Goal: Task Accomplishment & Management: Manage account settings

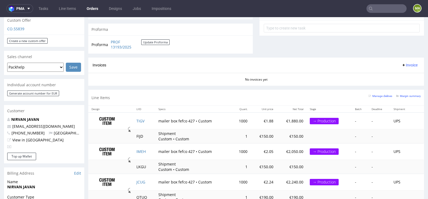
scroll to position [237, 0]
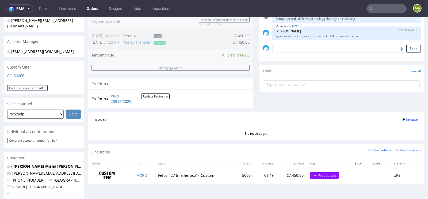
scroll to position [140, 0]
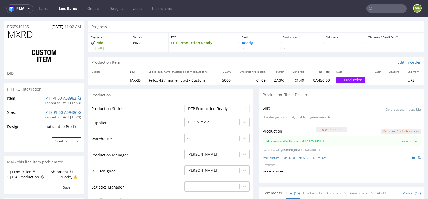
scroll to position [20, 0]
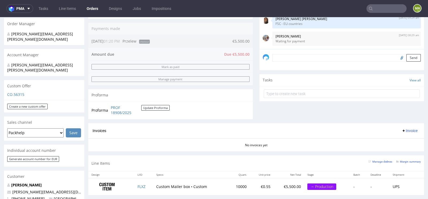
scroll to position [154, 0]
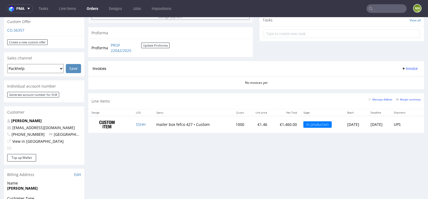
scroll to position [196, 0]
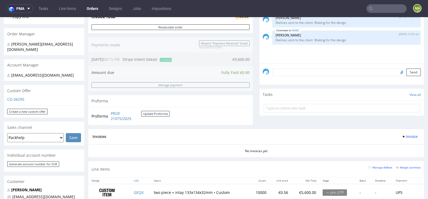
scroll to position [118, 0]
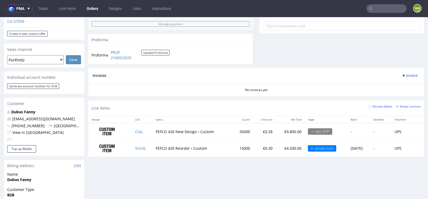
scroll to position [194, 0]
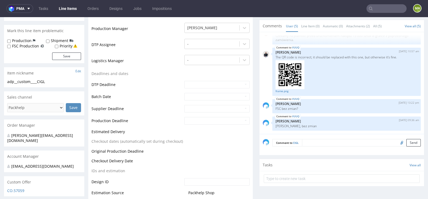
scroll to position [122, 0]
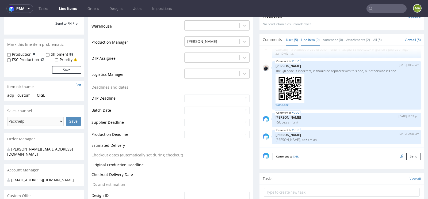
click at [310, 40] on link "Line Item (0)" at bounding box center [310, 40] width 18 height 12
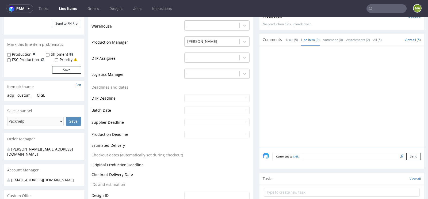
click at [282, 37] on div "Comments User (5) Line Item (0) Automatic (0) Attachments (2) All (5)" at bounding box center [324, 39] width 122 height 5
click at [286, 39] on link "User (5)" at bounding box center [292, 40] width 12 height 12
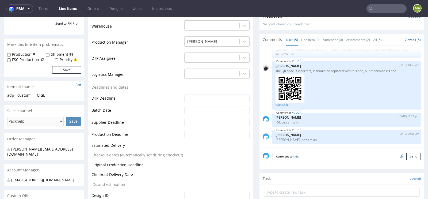
scroll to position [0, 0]
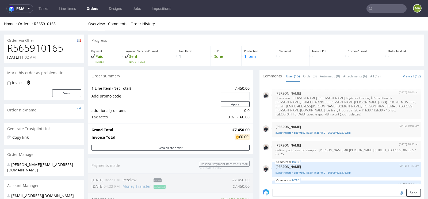
scroll to position [268, 0]
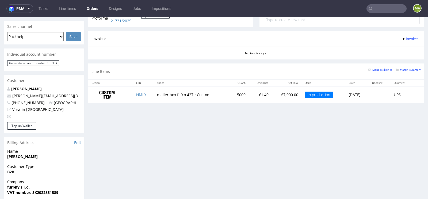
scroll to position [227, 0]
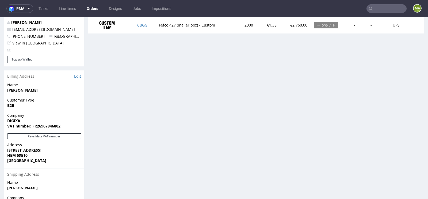
scroll to position [290, 0]
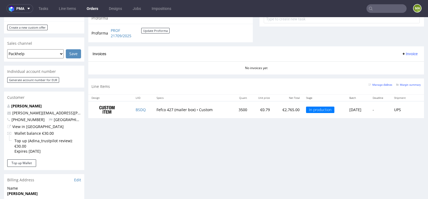
scroll to position [213, 0]
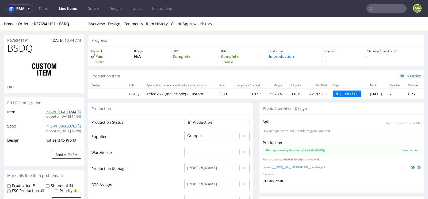
click at [51, 113] on link "PHI-PH00-A09244" at bounding box center [60, 111] width 31 height 5
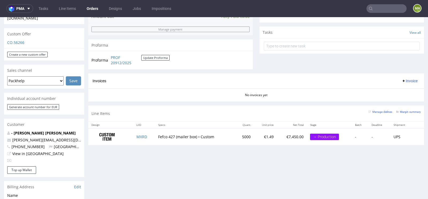
scroll to position [189, 0]
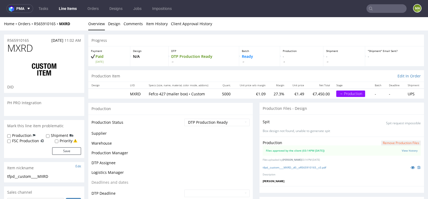
scroll to position [268, 0]
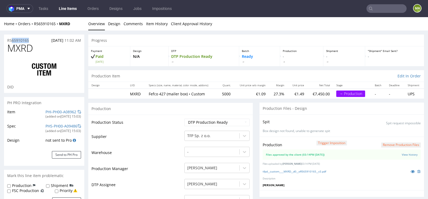
drag, startPoint x: 33, startPoint y: 39, endPoint x: 0, endPoint y: 39, distance: 33.2
copy p "R565910165"
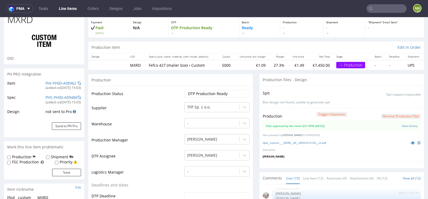
scroll to position [0, 0]
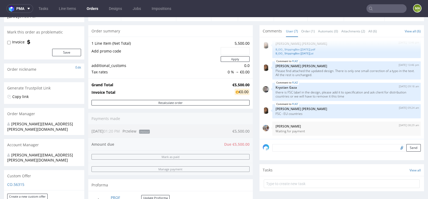
scroll to position [40, 0]
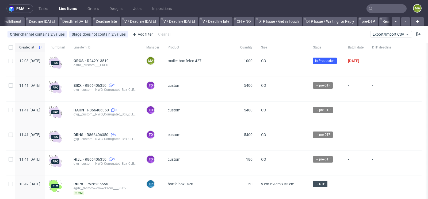
scroll to position [0, 605]
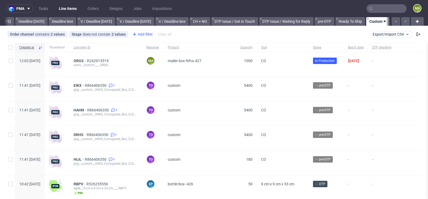
click at [143, 33] on div "Add filter" at bounding box center [142, 34] width 24 height 9
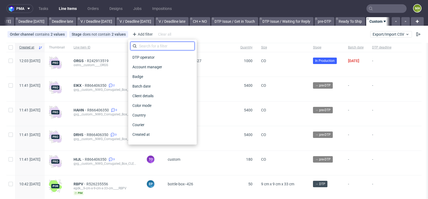
click at [144, 43] on input "text" at bounding box center [162, 46] width 64 height 9
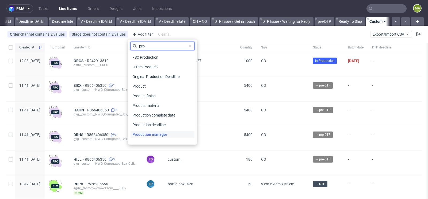
type input "pro"
click at [142, 133] on span "Production manager" at bounding box center [149, 134] width 39 height 7
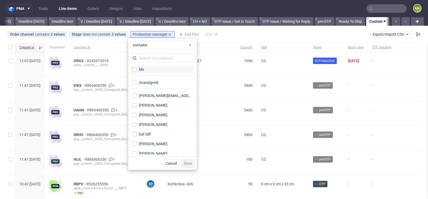
click at [145, 67] on label "Me" at bounding box center [162, 69] width 64 height 7
click at [137, 67] on input "Me" at bounding box center [134, 69] width 4 height 4
checkbox input "true"
click at [191, 165] on span "Save" at bounding box center [188, 163] width 8 height 4
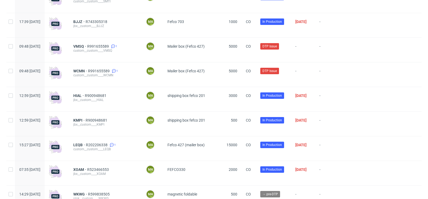
scroll to position [573, 0]
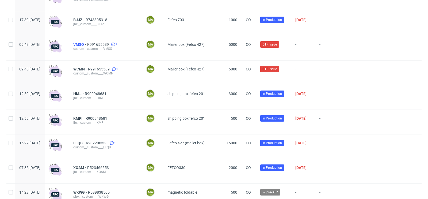
click at [87, 45] on span "VMSQ" at bounding box center [80, 44] width 14 height 4
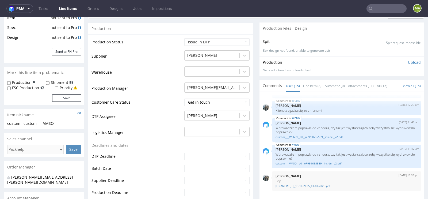
scroll to position [95, 0]
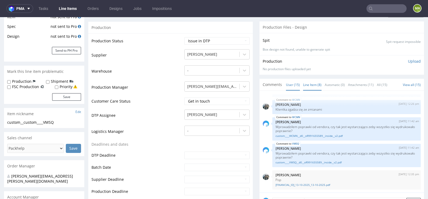
click at [307, 89] on link "Line Item (8)" at bounding box center [312, 85] width 18 height 12
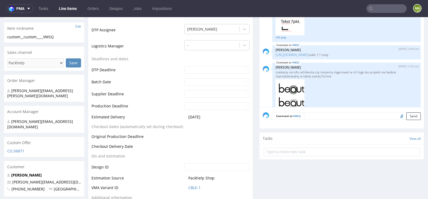
scroll to position [145, 0]
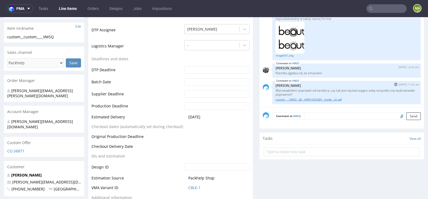
click at [313, 101] on link "custom____VMSQ__d0__oR991655589__inside__v2.pdf" at bounding box center [347, 99] width 142 height 4
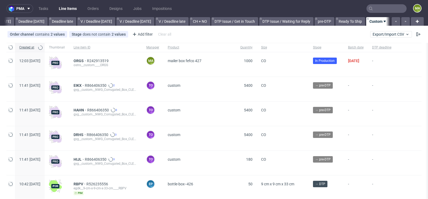
scroll to position [0, 605]
click at [101, 35] on div "Stage does not contain 2 values" at bounding box center [99, 34] width 54 height 4
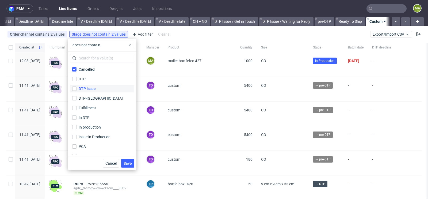
scroll to position [35, 0]
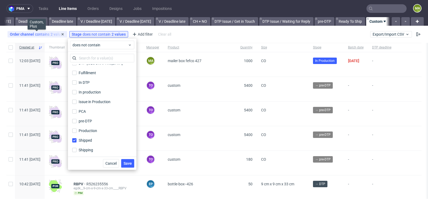
click at [41, 34] on div "Order channel contains 2 values" at bounding box center [37, 34] width 55 height 4
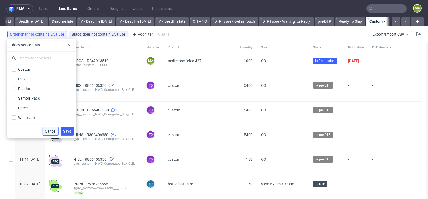
click at [55, 131] on span "Cancel" at bounding box center [50, 131] width 11 height 4
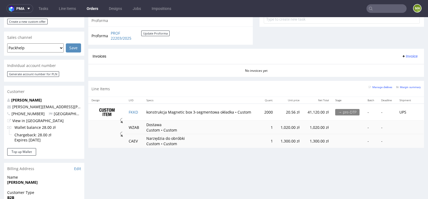
scroll to position [205, 0]
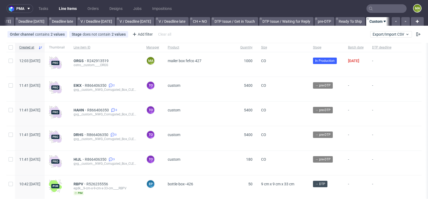
scroll to position [0, 605]
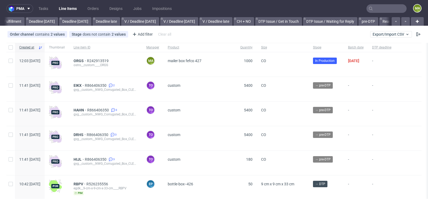
scroll to position [0, 605]
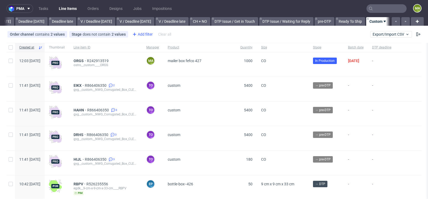
click at [141, 34] on div "Add filter" at bounding box center [142, 34] width 24 height 9
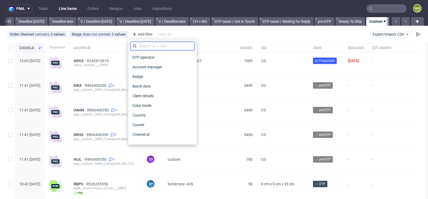
click at [143, 45] on input "text" at bounding box center [162, 46] width 64 height 9
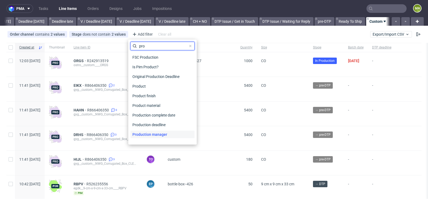
type input "pro"
click at [170, 134] on div "Production manager" at bounding box center [162, 134] width 64 height 7
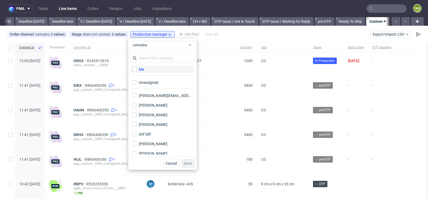
click at [159, 72] on label "Me" at bounding box center [162, 69] width 64 height 7
click at [137, 71] on input "Me" at bounding box center [134, 69] width 4 height 4
checkbox input "true"
click at [190, 163] on span "Save" at bounding box center [188, 163] width 8 height 4
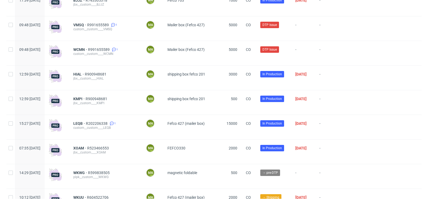
scroll to position [598, 0]
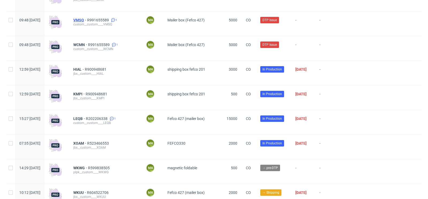
click at [87, 21] on span "VMSQ" at bounding box center [80, 20] width 14 height 4
click at [93, 43] on div "WCMN R991655589 1 custom__custom____WCMN" at bounding box center [105, 48] width 73 height 24
click at [93, 48] on div "custom__custom____WCMN" at bounding box center [105, 49] width 64 height 4
click at [88, 44] on span "WCMN" at bounding box center [80, 45] width 15 height 4
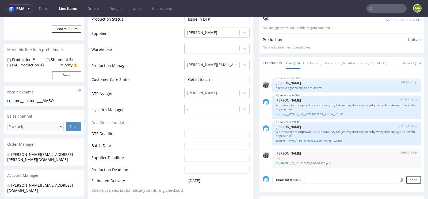
scroll to position [116, 0]
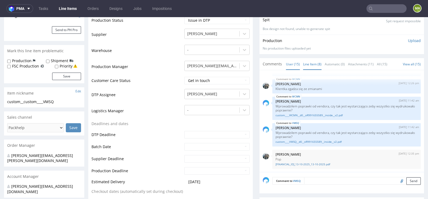
click at [304, 63] on link "Line Item (8)" at bounding box center [312, 64] width 18 height 12
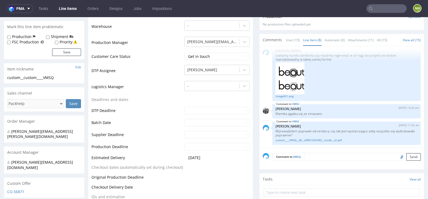
scroll to position [149, 0]
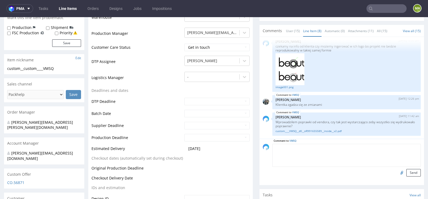
click at [314, 149] on textarea at bounding box center [346, 155] width 149 height 23
type textarea "wszystko ok"
click at [407, 175] on button "Send" at bounding box center [413, 172] width 14 height 7
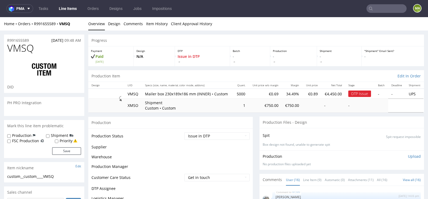
scroll to position [390, 0]
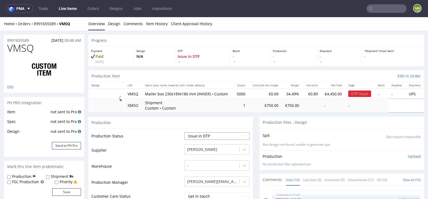
click at [221, 140] on select "Waiting for Artwork Waiting for Diecut Waiting for Mockup Waiting for DTP Waiti…" at bounding box center [216, 135] width 65 height 7
select select "back_for_dtp"
click at [184, 132] on select "Waiting for Artwork Waiting for Diecut Waiting for Mockup Waiting for DTP Waiti…" at bounding box center [216, 135] width 65 height 7
click at [157, 154] on td "Supplier" at bounding box center [138, 152] width 92 height 16
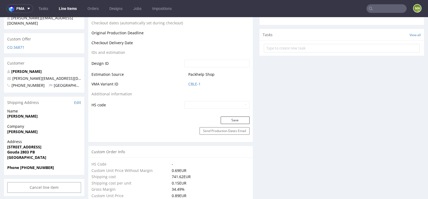
scroll to position [337, 0]
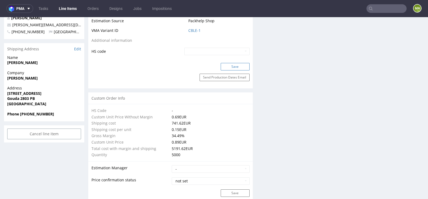
click at [235, 68] on button "Save" at bounding box center [235, 66] width 29 height 7
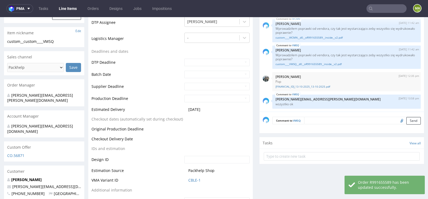
scroll to position [0, 0]
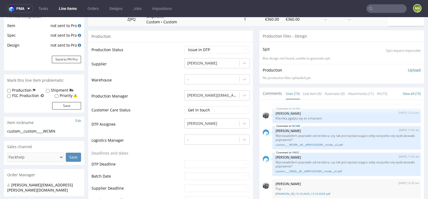
scroll to position [103, 0]
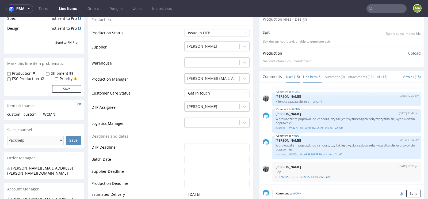
click at [311, 80] on link "Line Item (6)" at bounding box center [312, 77] width 18 height 12
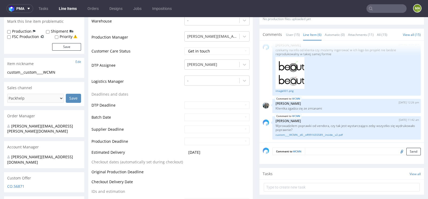
scroll to position [149, 0]
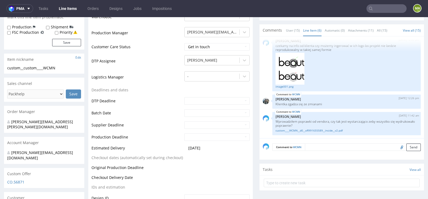
click at [311, 155] on div "Comment to WCMN Send" at bounding box center [342, 148] width 165 height 21
click at [316, 150] on textarea at bounding box center [363, 146] width 116 height 7
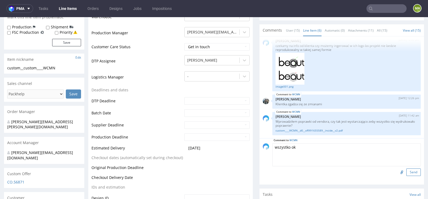
type textarea "wszystko ok"
click at [409, 176] on button "Send" at bounding box center [413, 171] width 14 height 7
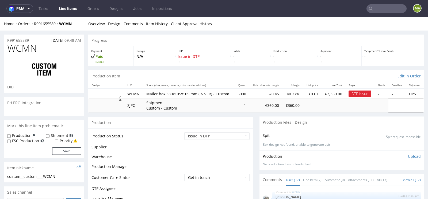
scroll to position [407, 0]
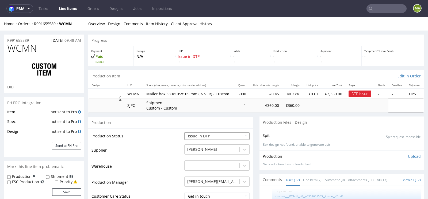
click at [212, 140] on select "Waiting for Artwork Waiting for Diecut Waiting for Mockup Waiting for DTP Waiti…" at bounding box center [216, 135] width 65 height 7
select select "back_for_dtp"
click at [184, 132] on select "Waiting for Artwork Waiting for Diecut Waiting for Mockup Waiting for DTP Waiti…" at bounding box center [216, 135] width 65 height 7
click at [147, 154] on td "Supplier" at bounding box center [138, 152] width 92 height 16
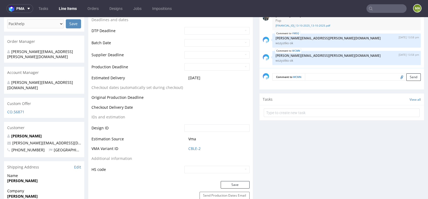
scroll to position [224, 0]
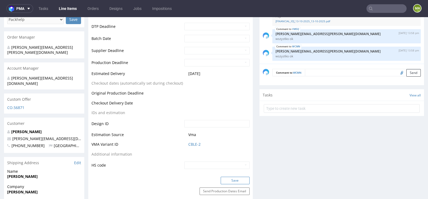
click at [234, 181] on button "Save" at bounding box center [235, 180] width 29 height 7
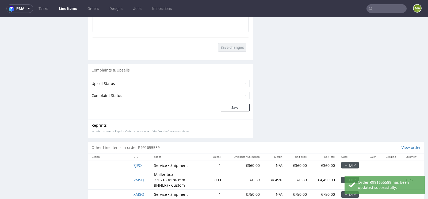
scroll to position [971, 0]
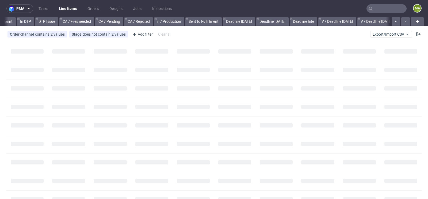
click at [375, 9] on input "text" at bounding box center [387, 8] width 40 height 9
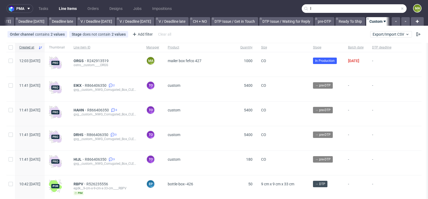
scroll to position [0, 605]
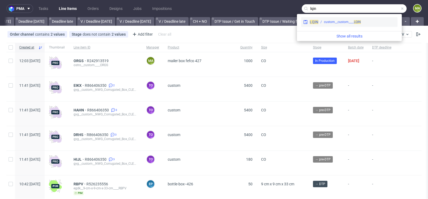
type input "lqin"
click at [332, 24] on div "custom__custom____ LQIN" at bounding box center [342, 22] width 37 height 5
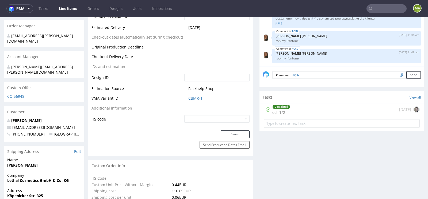
scroll to position [260, 0]
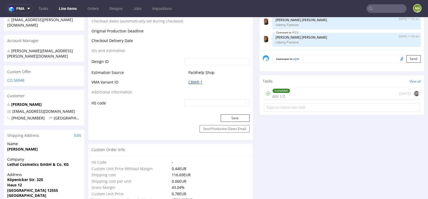
click at [196, 82] on link "CBMR-1" at bounding box center [195, 81] width 14 height 5
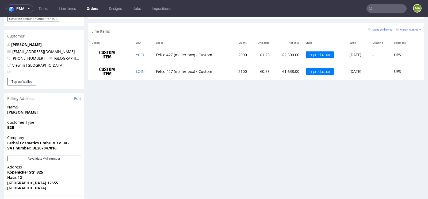
scroll to position [277, 0]
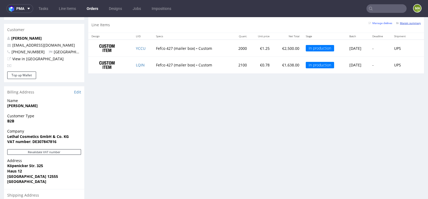
click at [410, 22] on small "Margin summary" at bounding box center [408, 23] width 25 height 3
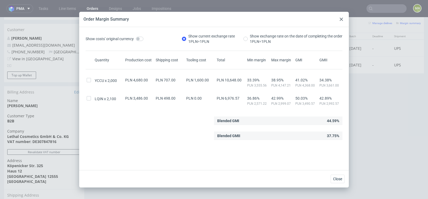
click at [342, 20] on icon at bounding box center [341, 19] width 3 height 3
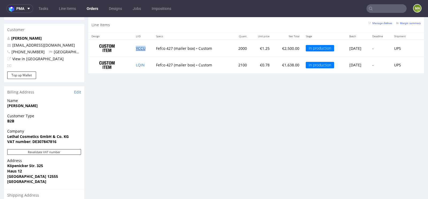
click at [142, 48] on link "YCCU" at bounding box center [141, 48] width 10 height 5
click at [138, 63] on link "LQIN" at bounding box center [140, 64] width 9 height 5
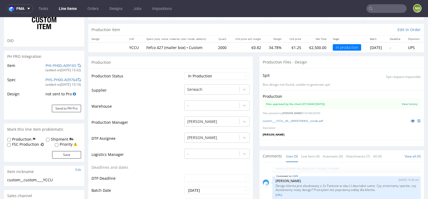
scroll to position [56, 0]
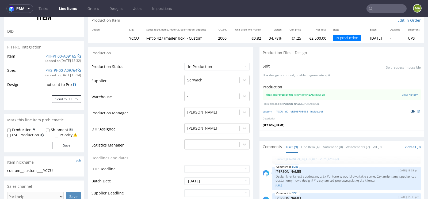
click at [411, 110] on icon at bounding box center [413, 111] width 4 height 4
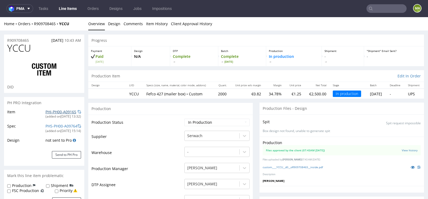
click at [48, 111] on link "PHI-PH00-A09165" at bounding box center [60, 111] width 31 height 5
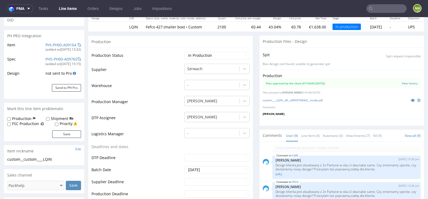
scroll to position [73, 0]
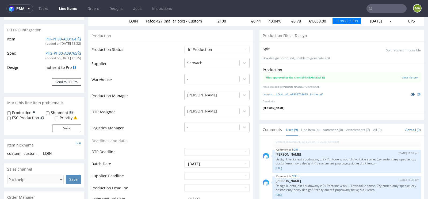
click at [408, 96] on link at bounding box center [413, 94] width 10 height 6
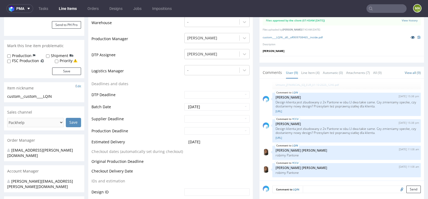
scroll to position [0, 0]
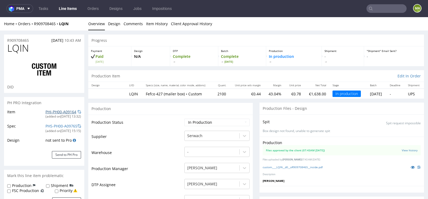
click at [59, 110] on link "PHI-PH00-A09164" at bounding box center [60, 111] width 31 height 5
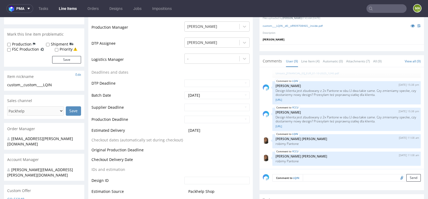
scroll to position [141, 0]
click at [304, 60] on link "Line Item (4)" at bounding box center [310, 62] width 18 height 12
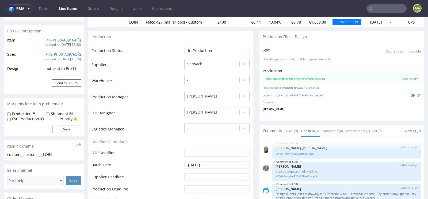
scroll to position [39, 0]
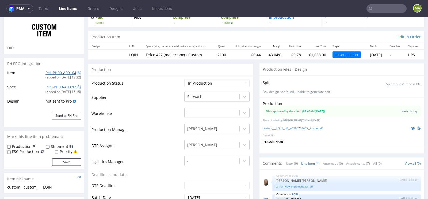
click at [53, 71] on link "PHI-PH00-A09164" at bounding box center [60, 72] width 31 height 5
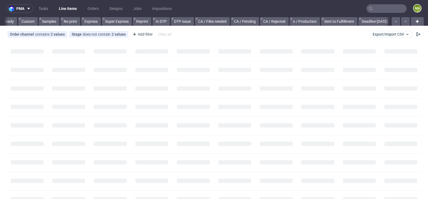
click at [384, 10] on input "text" at bounding box center [387, 8] width 40 height 9
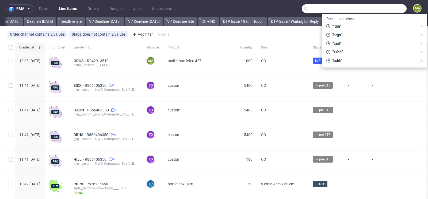
scroll to position [0, 605]
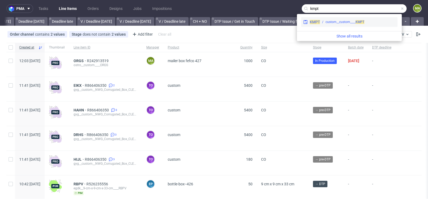
type input "kmpt"
click at [343, 20] on div "custom__custom____ KMPT" at bounding box center [345, 22] width 39 height 5
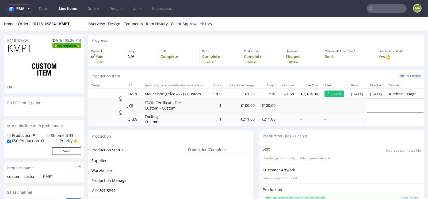
scroll to position [435, 0]
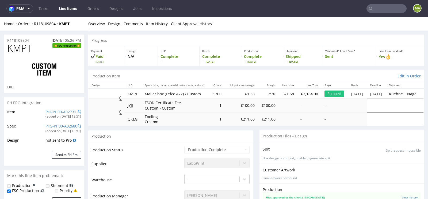
select select "in_progress"
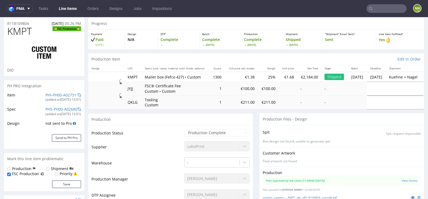
scroll to position [0, 0]
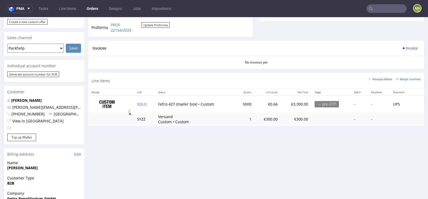
scroll to position [222, 0]
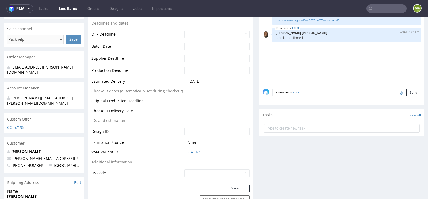
scroll to position [208, 0]
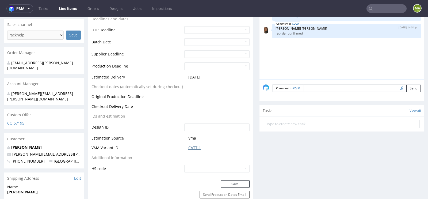
click at [194, 145] on link "CATT-1" at bounding box center [194, 147] width 13 height 5
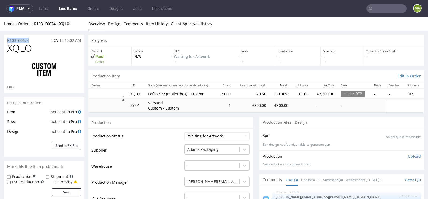
drag, startPoint x: 35, startPoint y: 40, endPoint x: 0, endPoint y: 40, distance: 34.8
copy p "R103160674"
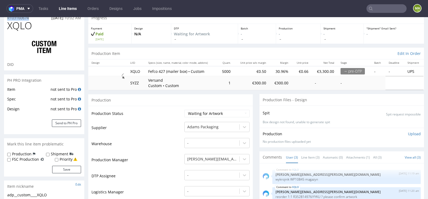
scroll to position [58, 0]
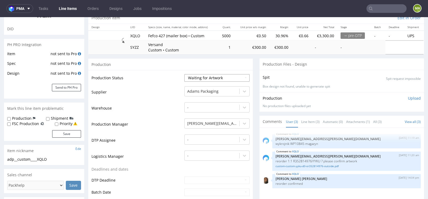
click at [203, 77] on select "Waiting for Artwork Waiting for Diecut Waiting for Mockup Waiting for DTP Waiti…" at bounding box center [216, 77] width 65 height 7
select select "production_in_process"
click at [184, 74] on select "Waiting for Artwork Waiting for Diecut Waiting for Mockup Waiting for DTP Waiti…" at bounding box center [216, 77] width 65 height 7
click at [160, 134] on td "DTP Assignee" at bounding box center [138, 142] width 92 height 16
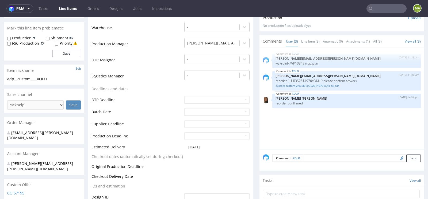
scroll to position [153, 0]
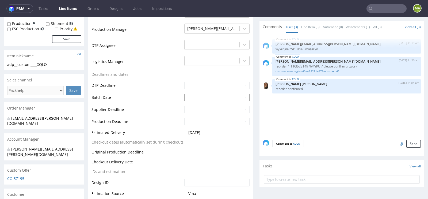
click at [193, 97] on input "text" at bounding box center [216, 97] width 65 height 7
click at [203, 65] on td "14" at bounding box center [204, 65] width 8 height 8
type input "[DATE]"
click at [159, 85] on td "DTP Deadline" at bounding box center [138, 87] width 92 height 12
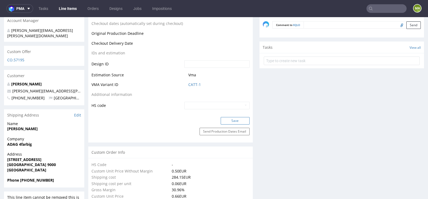
scroll to position [274, 0]
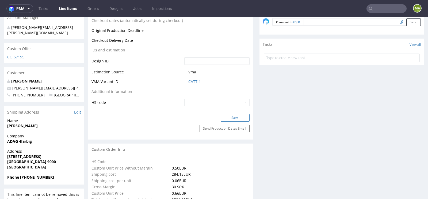
click at [235, 117] on button "Save" at bounding box center [235, 117] width 29 height 7
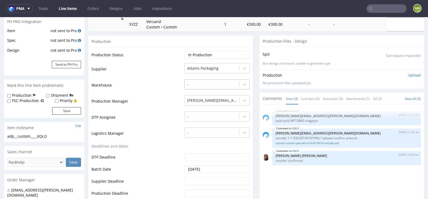
scroll to position [84, 0]
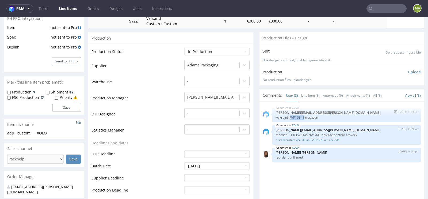
drag, startPoint x: 288, startPoint y: 116, endPoint x: 302, endPoint y: 116, distance: 13.4
click at [302, 116] on p "wykrojnik WP10845 magazyn" at bounding box center [347, 117] width 142 height 4
copy p "WP10845"
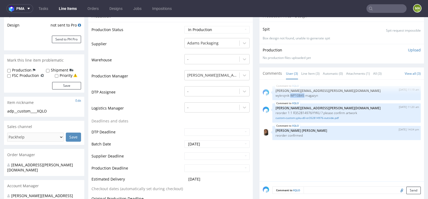
scroll to position [0, 0]
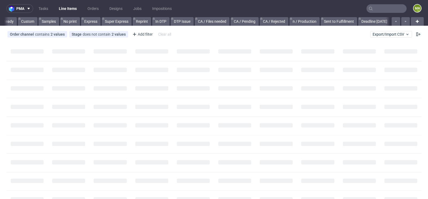
click at [373, 7] on input "text" at bounding box center [387, 8] width 40 height 9
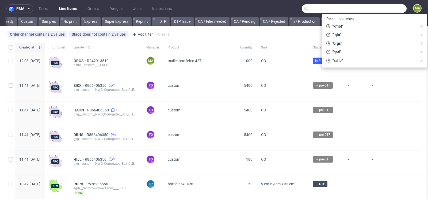
scroll to position [0, 605]
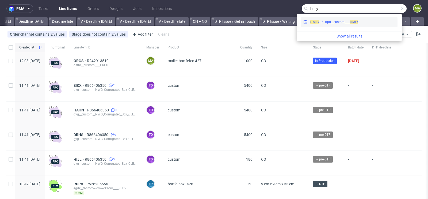
type input "hmly"
click at [332, 24] on div "tfpd__custom____ HMLY" at bounding box center [341, 22] width 33 height 5
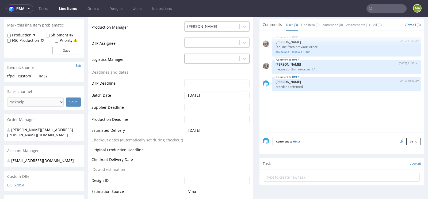
scroll to position [155, 0]
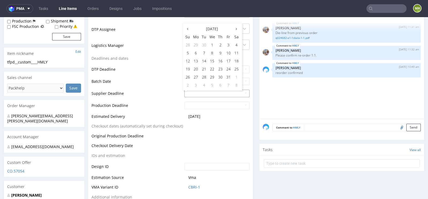
click at [200, 94] on input "text" at bounding box center [216, 93] width 65 height 7
click at [197, 87] on td "3" at bounding box center [196, 85] width 8 height 8
type input "2025-11-03"
click at [196, 105] on input "text" at bounding box center [216, 105] width 65 height 7
click at [211, 97] on td "5" at bounding box center [212, 97] width 8 height 8
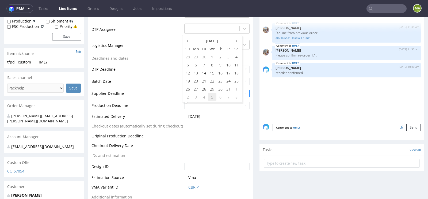
type input "2025-11-05"
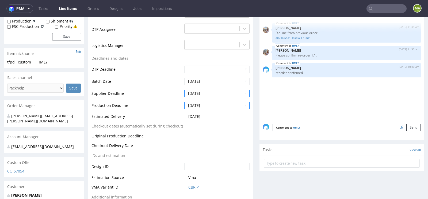
click at [158, 111] on td "Production Deadline" at bounding box center [138, 107] width 92 height 12
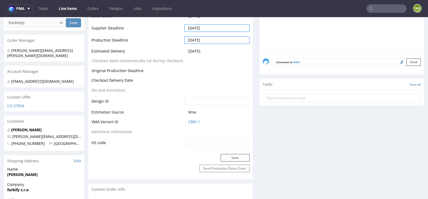
scroll to position [270, 0]
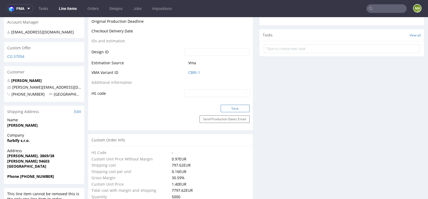
click at [234, 105] on button "Save" at bounding box center [235, 108] width 29 height 7
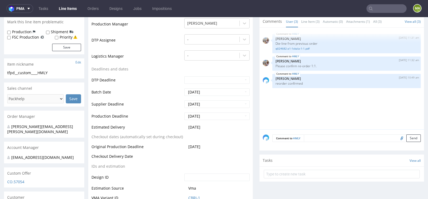
scroll to position [146, 0]
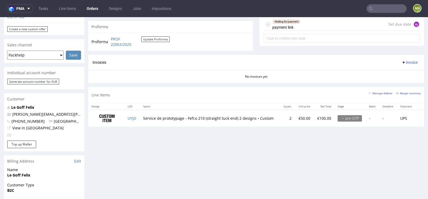
scroll to position [245, 0]
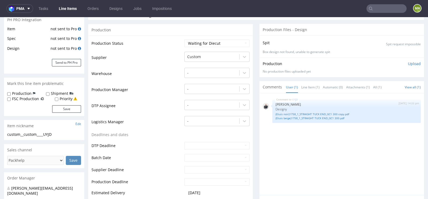
scroll to position [85, 0]
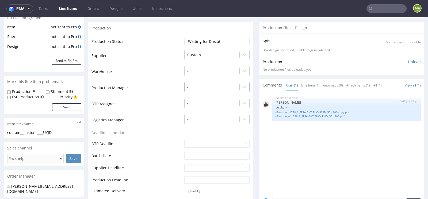
click at [195, 86] on div at bounding box center [212, 87] width 50 height 6
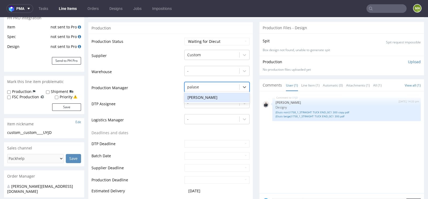
type input "palasek"
click at [196, 94] on div "[PERSON_NAME]" at bounding box center [216, 98] width 65 height 10
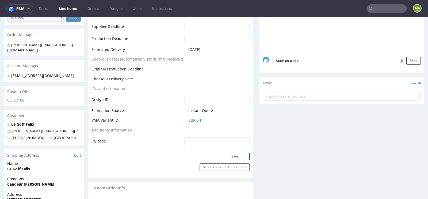
scroll to position [245, 0]
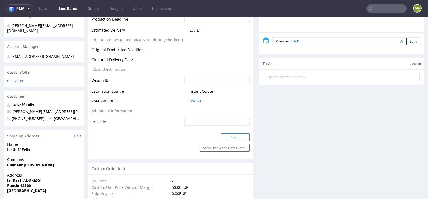
click at [223, 133] on button "Save" at bounding box center [235, 136] width 29 height 7
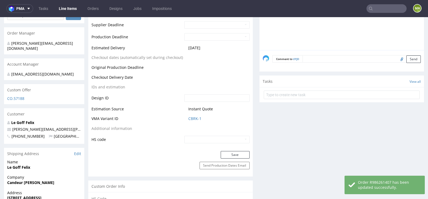
scroll to position [221, 0]
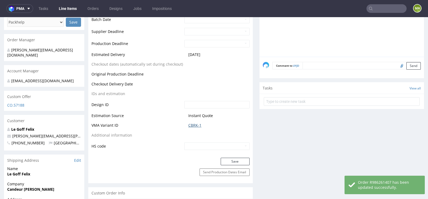
click at [193, 124] on link "CBRK-1" at bounding box center [194, 125] width 13 height 5
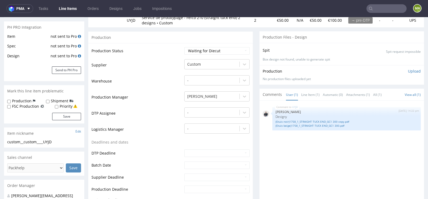
scroll to position [74, 0]
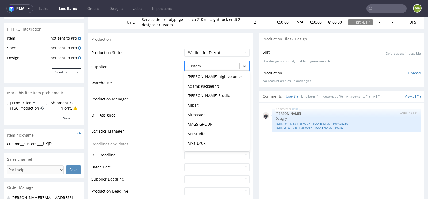
click at [217, 68] on div at bounding box center [212, 66] width 50 height 6
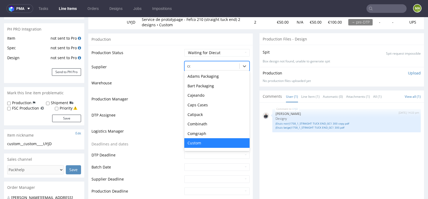
scroll to position [0, 0]
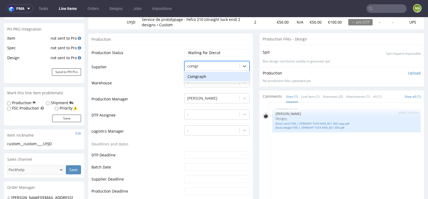
type input "comgra"
click at [200, 75] on div "Comgraph" at bounding box center [216, 77] width 65 height 10
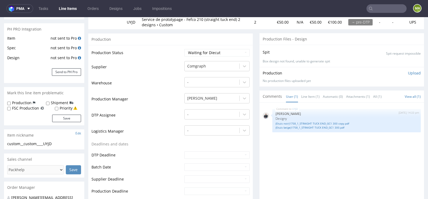
click at [145, 111] on td "DTP Assignee" at bounding box center [138, 117] width 92 height 16
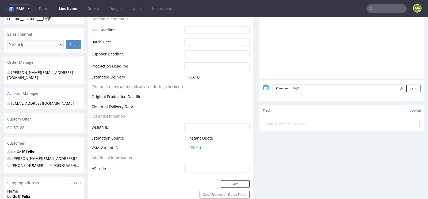
scroll to position [281, 0]
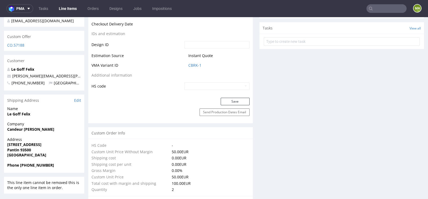
click at [235, 98] on button "Save" at bounding box center [235, 101] width 29 height 7
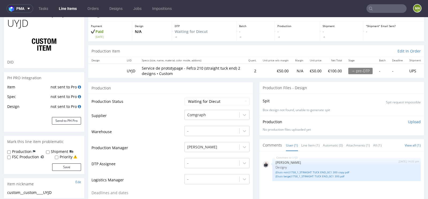
scroll to position [60, 0]
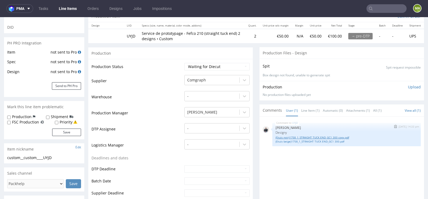
click at [307, 135] on link "(Etuis noir)1758_1_STRAIGHT TUCK END_GC1 300 copy.pdf" at bounding box center [347, 137] width 142 height 4
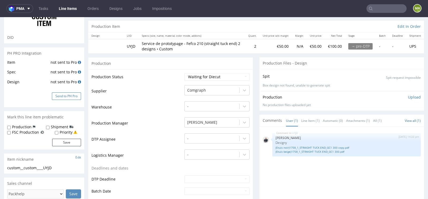
click at [73, 94] on button "Send to PH Pro" at bounding box center [66, 95] width 29 height 7
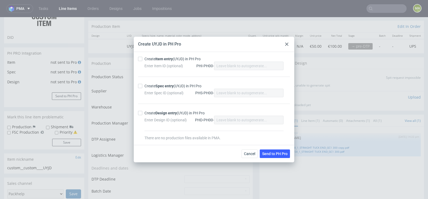
click at [155, 59] on div "Create Item entry (UYJD) in PH Pro" at bounding box center [172, 58] width 56 height 5
click at [142, 59] on input "Create Item entry (UYJD) in PH Pro" at bounding box center [140, 59] width 4 height 4
checkbox input "true"
click at [154, 87] on div "Create Spec entry (UYJD) in PH Pro" at bounding box center [172, 85] width 57 height 5
click at [142, 87] on input "Create Spec entry (UYJD) in PH Pro" at bounding box center [140, 86] width 4 height 4
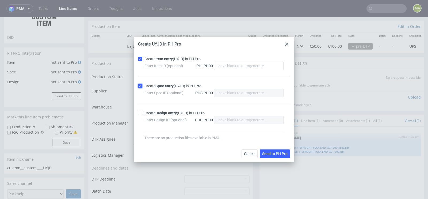
checkbox input "true"
click at [267, 154] on span "Send to PH Pro" at bounding box center [274, 154] width 25 height 4
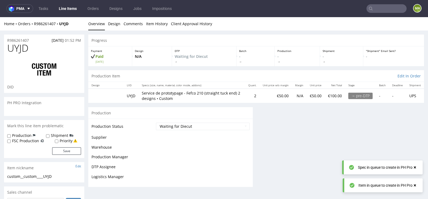
scroll to position [0, 0]
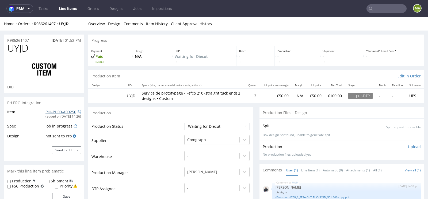
click at [54, 109] on link "PHI-PH00-A09250" at bounding box center [60, 111] width 31 height 5
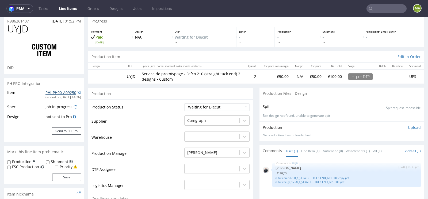
scroll to position [21, 0]
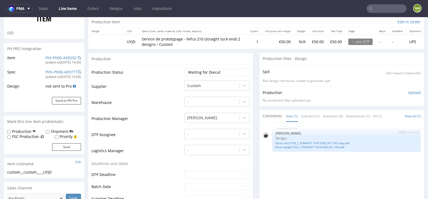
scroll to position [56, 0]
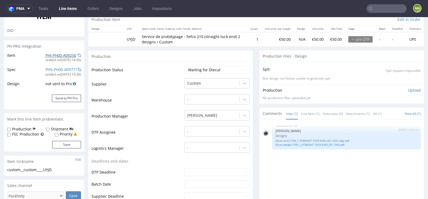
click at [64, 55] on link "PHI-PH00-A09250" at bounding box center [60, 55] width 31 height 5
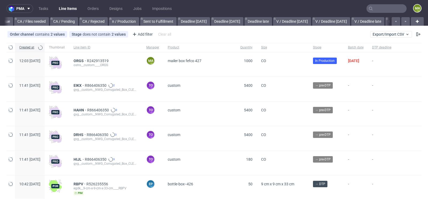
click at [373, 12] on input "text" at bounding box center [387, 8] width 40 height 9
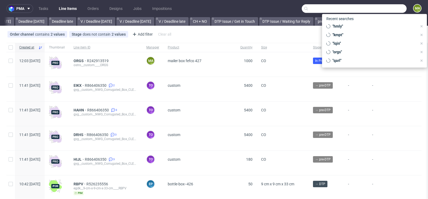
scroll to position [0, 605]
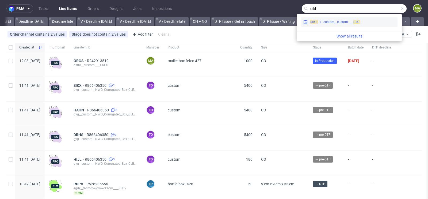
type input "uikl"
click at [347, 24] on div "custom__custom____ UIKL" at bounding box center [341, 22] width 37 height 5
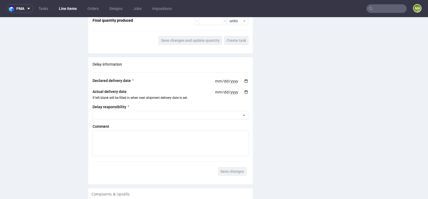
scroll to position [932, 0]
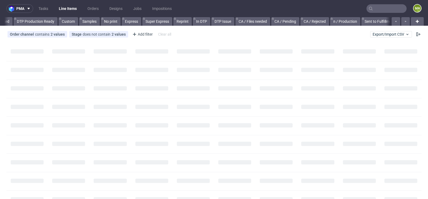
click at [376, 10] on input "text" at bounding box center [387, 8] width 40 height 9
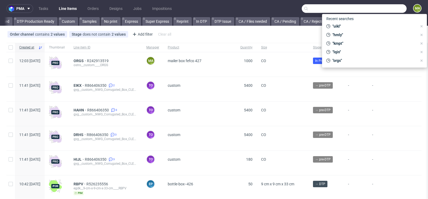
scroll to position [0, 605]
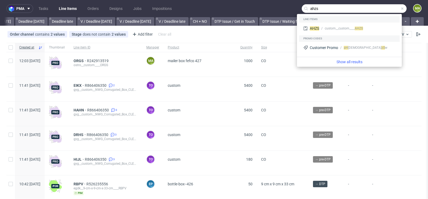
type input "ahzs"
click at [339, 22] on div "AHZS custom__custom____ AHZS" at bounding box center [349, 28] width 101 height 13
click at [335, 27] on div "custom__custom____ AHZS" at bounding box center [344, 28] width 38 height 5
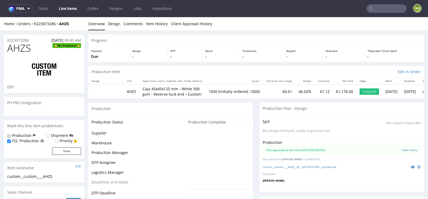
scroll to position [524, 0]
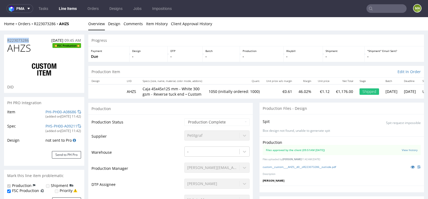
drag, startPoint x: 32, startPoint y: 38, endPoint x: 0, endPoint y: 38, distance: 32.1
copy p "R223073286"
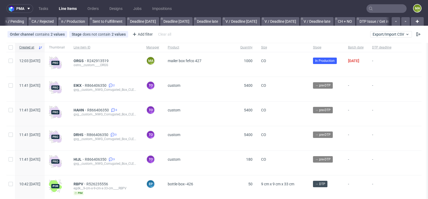
scroll to position [0, 605]
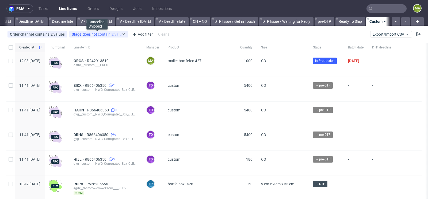
click at [97, 33] on div "Stage does not contain 2 values" at bounding box center [99, 34] width 54 height 4
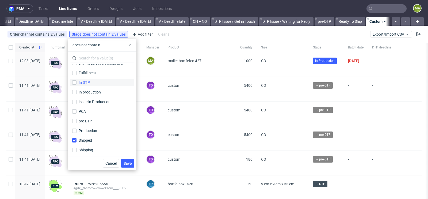
scroll to position [0, 0]
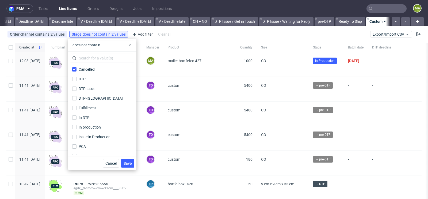
click at [191, 35] on div "Order channel contains 2 values Custom, Plus Stage does not contain 2 values Ca…" at bounding box center [214, 34] width 428 height 13
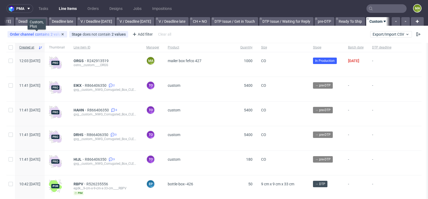
click at [40, 35] on div "Order channel contains 2 values" at bounding box center [37, 34] width 55 height 4
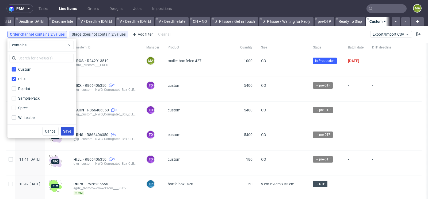
click at [71, 131] on span "Save" at bounding box center [67, 131] width 8 height 4
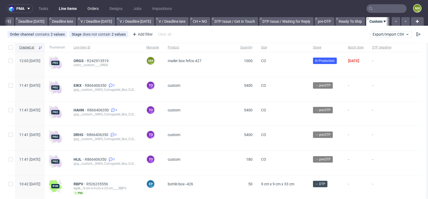
click at [95, 10] on link "Orders" at bounding box center [93, 8] width 18 height 9
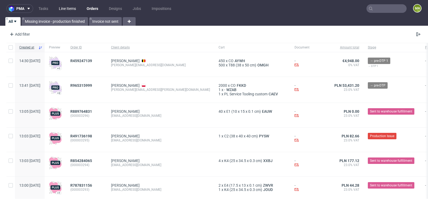
click at [73, 10] on link "Line Items" at bounding box center [68, 8] width 24 height 9
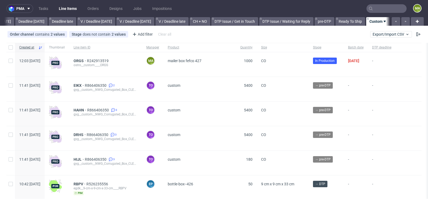
scroll to position [0, 605]
click at [364, 48] on span "Batch date" at bounding box center [356, 47] width 16 height 5
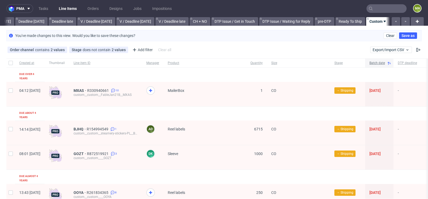
click at [385, 61] on span "Batch date" at bounding box center [378, 63] width 16 height 5
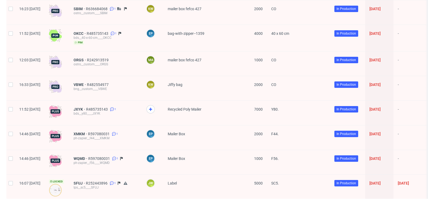
scroll to position [146, 0]
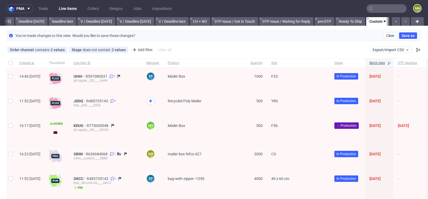
scroll to position [0, 605]
click at [391, 63] on icon at bounding box center [389, 63] width 4 height 4
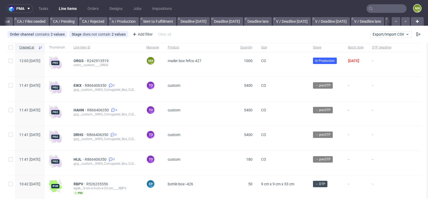
scroll to position [0, 605]
click at [414, 10] on figcaption "ma" at bounding box center [417, 8] width 7 height 7
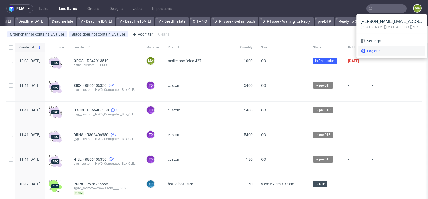
click at [380, 52] on span "Log out" at bounding box center [394, 50] width 58 height 5
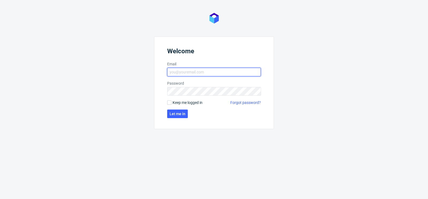
type input "[PERSON_NAME][EMAIL_ADDRESS][PERSON_NAME][DOMAIN_NAME]"
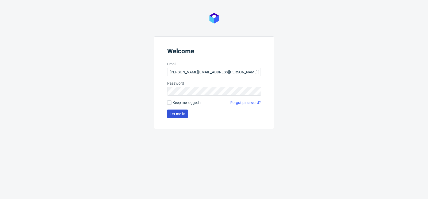
click at [179, 114] on span "Let me in" at bounding box center [178, 114] width 16 height 4
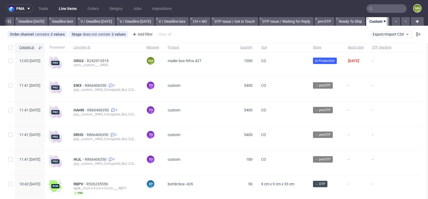
scroll to position [0, 605]
click at [383, 7] on input "text" at bounding box center [387, 8] width 40 height 9
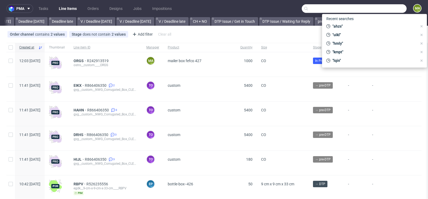
click at [383, 7] on input "text" at bounding box center [354, 8] width 105 height 9
paste input "R965315999"
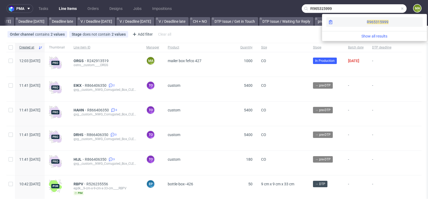
type input "R965315999"
click at [367, 24] on span "R965315999" at bounding box center [378, 22] width 22 height 4
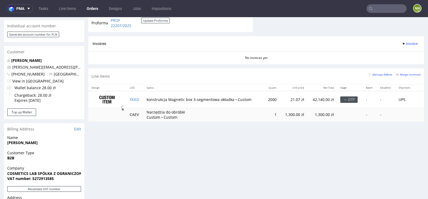
scroll to position [260, 0]
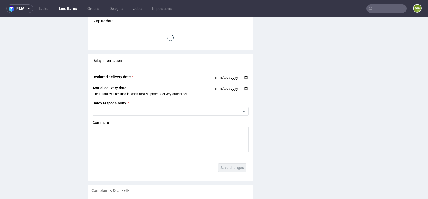
scroll to position [935, 0]
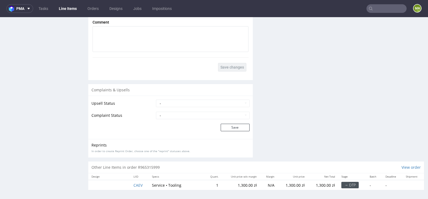
click at [387, 10] on input "text" at bounding box center [387, 8] width 40 height 9
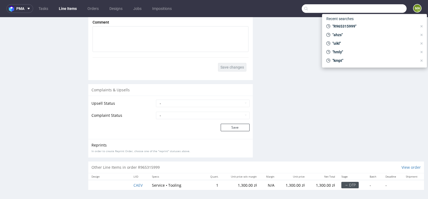
paste input "R459247139"
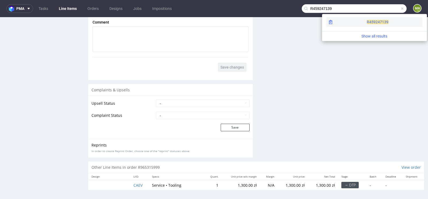
type input "R459247139"
click at [367, 22] on span "R459247139" at bounding box center [378, 22] width 22 height 4
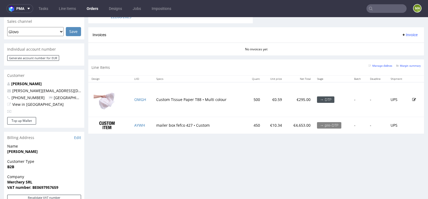
scroll to position [228, 0]
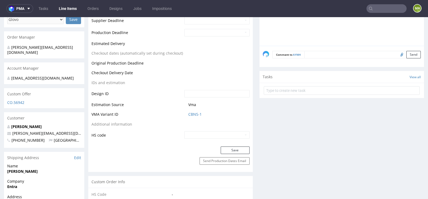
scroll to position [274, 0]
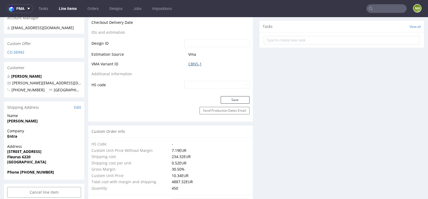
click at [197, 65] on link "CBNS-1" at bounding box center [194, 63] width 13 height 5
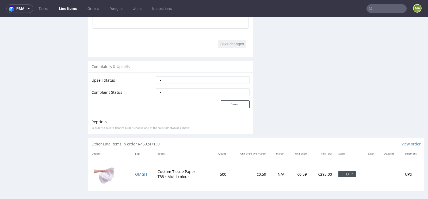
scroll to position [947, 0]
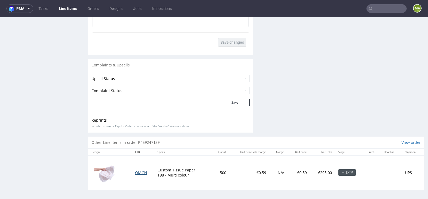
click at [140, 170] on span "OMGH" at bounding box center [141, 172] width 12 height 5
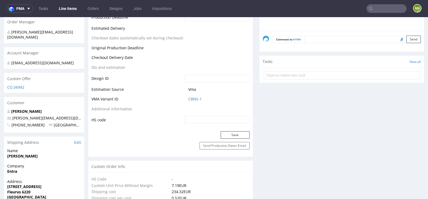
scroll to position [0, 0]
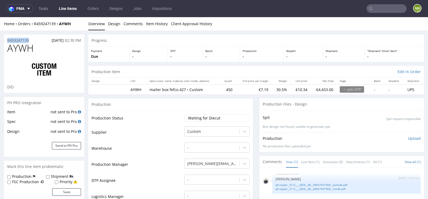
drag, startPoint x: 33, startPoint y: 40, endPoint x: 0, endPoint y: 40, distance: 33.4
copy p "R459247139"
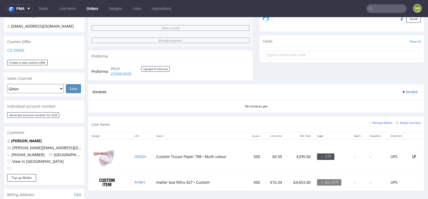
scroll to position [186, 0]
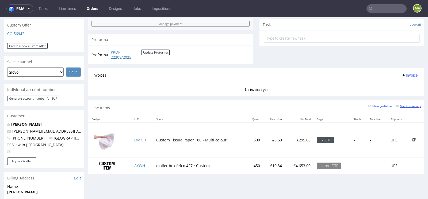
click at [404, 106] on small "Margin summary" at bounding box center [408, 106] width 25 height 3
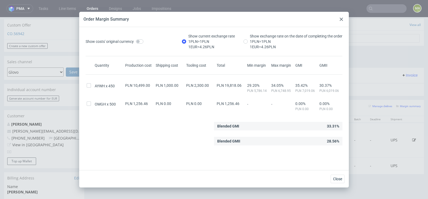
click at [340, 21] on div at bounding box center [341, 19] width 6 height 6
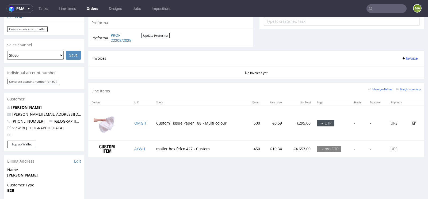
scroll to position [229, 0]
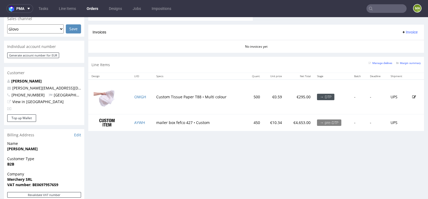
click at [409, 64] on div "Manage dielines Margin summary" at bounding box center [394, 64] width 52 height 9
click at [410, 62] on small "Margin summary" at bounding box center [408, 63] width 25 height 3
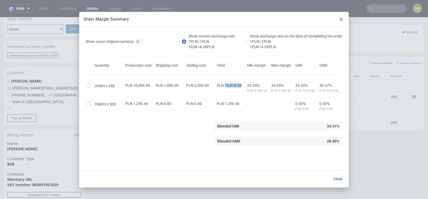
drag, startPoint x: 226, startPoint y: 85, endPoint x: 244, endPoint y: 85, distance: 18.2
click at [244, 85] on div "PLN 19,818.06" at bounding box center [231, 85] width 31 height 4
copy span "19,818.06"
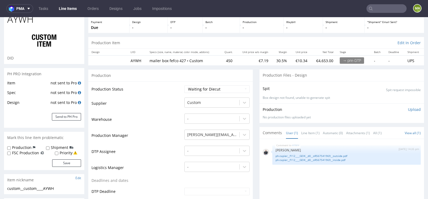
scroll to position [46, 0]
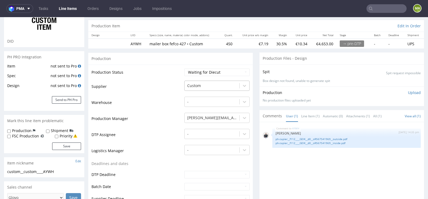
click at [200, 86] on div at bounding box center [212, 85] width 50 height 6
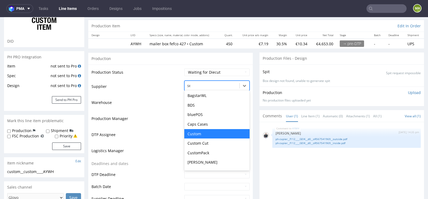
scroll to position [0, 0]
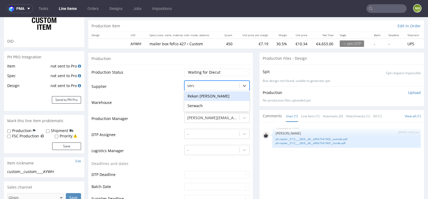
type input "serwa"
click at [195, 96] on div "Serwach" at bounding box center [216, 96] width 65 height 10
click at [148, 117] on td "Production Manager" at bounding box center [138, 120] width 92 height 16
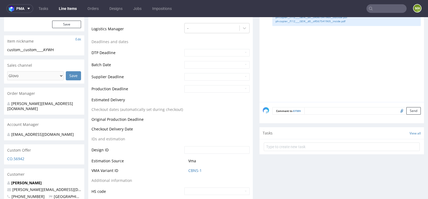
scroll to position [178, 0]
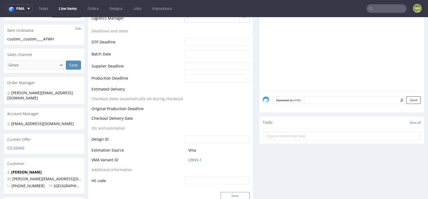
click at [224, 194] on button "Save" at bounding box center [235, 195] width 29 height 7
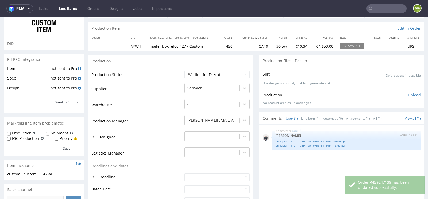
scroll to position [0, 0]
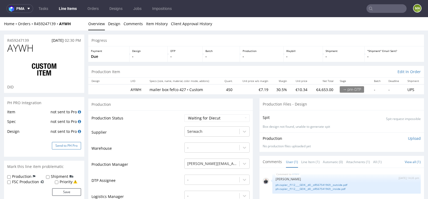
click at [74, 144] on button "Send to PH Pro" at bounding box center [66, 145] width 29 height 7
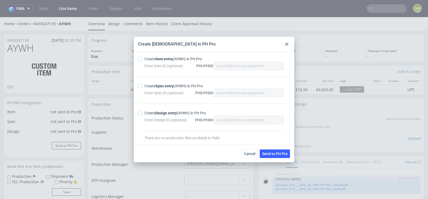
click at [148, 60] on div "Create Item entry (AYWH) in PH Pro" at bounding box center [173, 58] width 58 height 5
click at [142, 60] on input "Create Item entry (AYWH) in PH Pro" at bounding box center [140, 59] width 4 height 4
checkbox input "true"
click at [148, 85] on div "Create Spec entry (AYWH) in PH Pro" at bounding box center [173, 85] width 58 height 5
click at [142, 85] on input "Create Spec entry (AYWH) in PH Pro" at bounding box center [140, 86] width 4 height 4
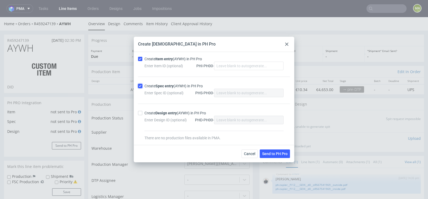
checkbox input "true"
click at [276, 154] on span "Send to PH Pro" at bounding box center [274, 154] width 25 height 4
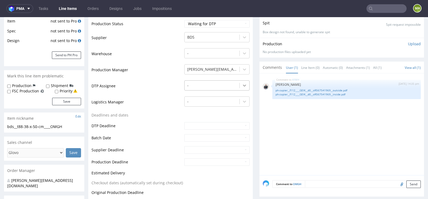
scroll to position [120, 0]
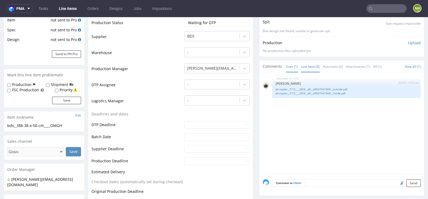
click at [310, 67] on link "Line Item (0)" at bounding box center [310, 67] width 18 height 12
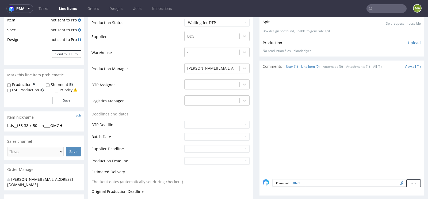
click at [291, 68] on link "User (1)" at bounding box center [292, 67] width 12 height 12
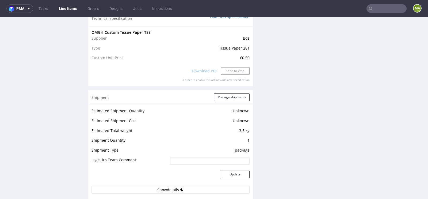
scroll to position [531, 0]
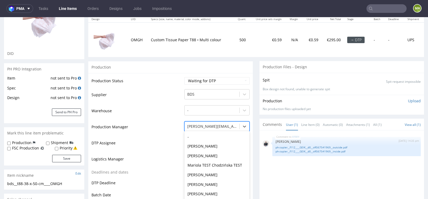
click at [197, 126] on div "[PERSON_NAME], 49 of 62. 62 results available. Use Up and Down to choose option…" at bounding box center [216, 124] width 65 height 7
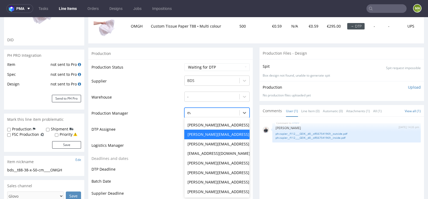
scroll to position [0, 0]
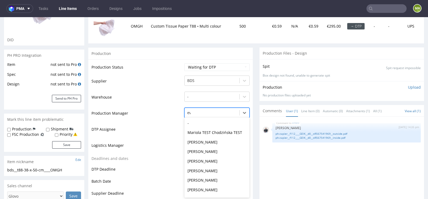
type input "ewa"
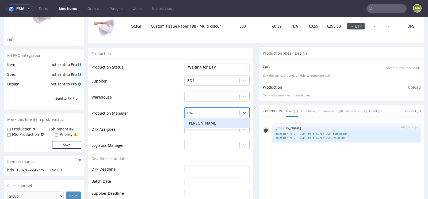
click at [199, 121] on div "[PERSON_NAME]" at bounding box center [216, 123] width 65 height 10
click at [144, 138] on td "DTP Assignee" at bounding box center [138, 131] width 92 height 16
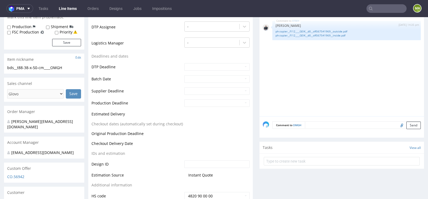
scroll to position [214, 0]
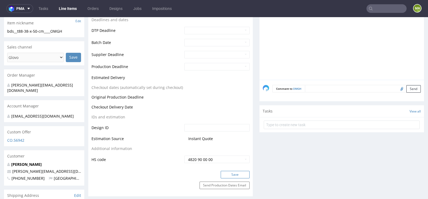
click at [223, 174] on button "Save" at bounding box center [235, 174] width 29 height 7
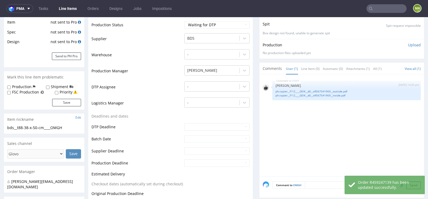
scroll to position [0, 0]
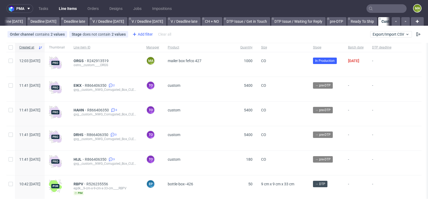
scroll to position [0, 605]
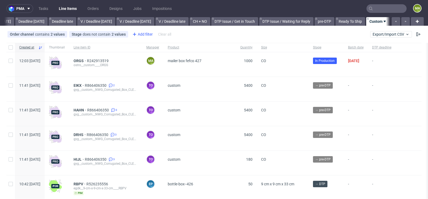
click at [144, 33] on div "Add filter" at bounding box center [142, 34] width 24 height 9
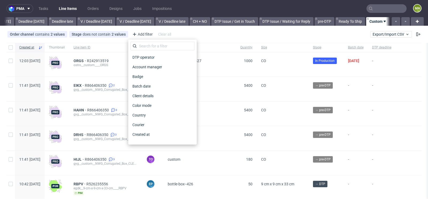
click at [146, 41] on div "DTP operator Account manager Badge Batch date Client details Color mode Country…" at bounding box center [162, 92] width 68 height 105
click at [148, 48] on input "text" at bounding box center [162, 46] width 64 height 9
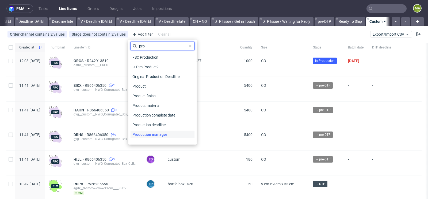
type input "pro"
click at [161, 134] on span "Production manager" at bounding box center [149, 134] width 39 height 7
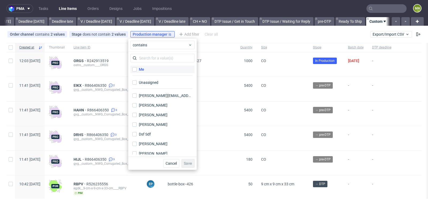
click at [140, 67] on div "Me" at bounding box center [141, 69] width 5 height 5
click at [137, 67] on input "Me" at bounding box center [134, 69] width 4 height 4
checkbox input "true"
click at [185, 164] on span "Save" at bounding box center [188, 163] width 8 height 4
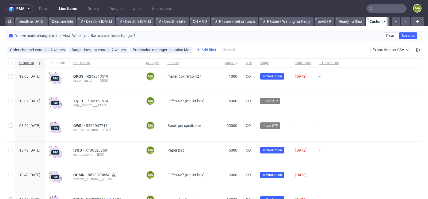
click at [209, 50] on div "Add filter" at bounding box center [206, 49] width 24 height 9
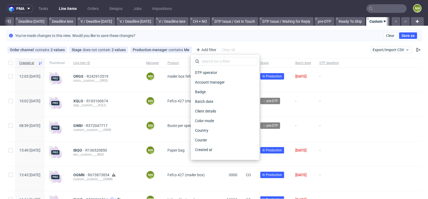
click at [259, 48] on div "Order channel contains 2 values Custom, Plus Stage does not contain 2 values Ca…" at bounding box center [214, 49] width 428 height 13
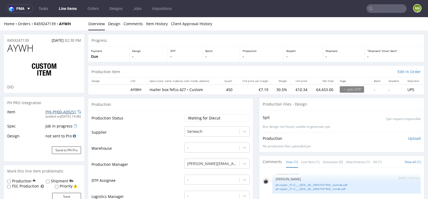
click at [46, 110] on link "PHI-PH00-A09251" at bounding box center [60, 111] width 31 height 5
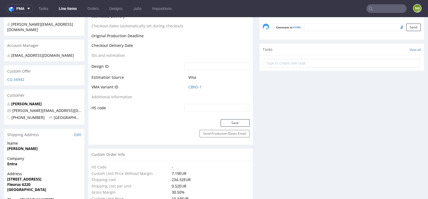
scroll to position [256, 0]
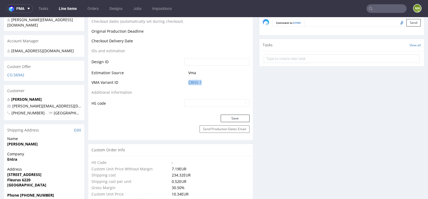
drag, startPoint x: 207, startPoint y: 81, endPoint x: 178, endPoint y: 81, distance: 28.9
click at [178, 81] on tr "VMA Variant ID CBNS-1" at bounding box center [171, 84] width 158 height 10
copy tr "CBNS-1"
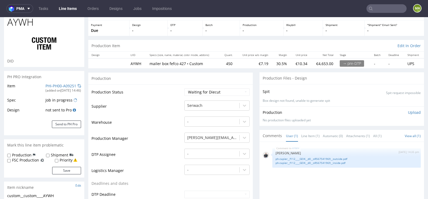
scroll to position [0, 0]
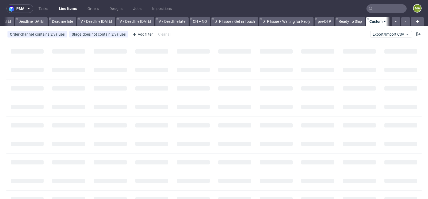
scroll to position [0, 605]
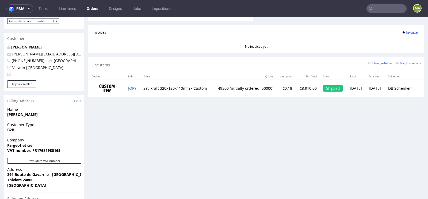
scroll to position [269, 0]
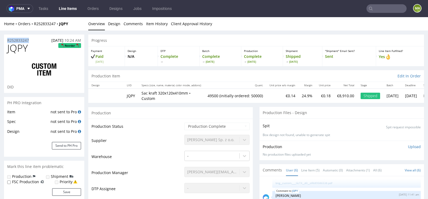
drag, startPoint x: 35, startPoint y: 40, endPoint x: 0, endPoint y: 40, distance: 34.8
copy p "R252833247"
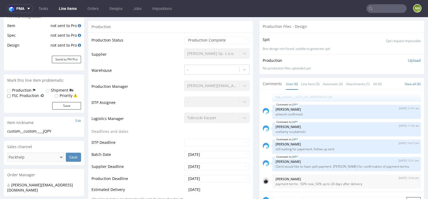
scroll to position [125, 0]
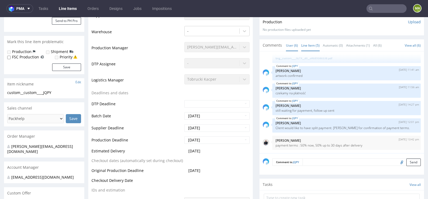
click at [312, 47] on link "Line Item (5)" at bounding box center [310, 46] width 18 height 12
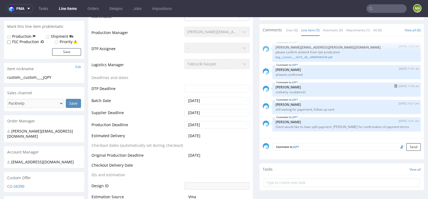
scroll to position [144, 0]
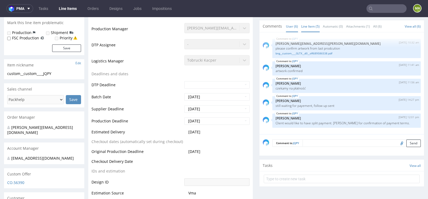
click at [293, 25] on link "User (6)" at bounding box center [292, 27] width 12 height 12
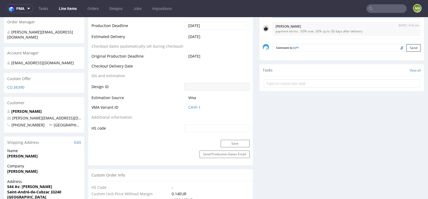
scroll to position [0, 0]
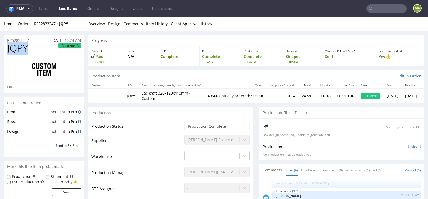
drag, startPoint x: 34, startPoint y: 49, endPoint x: 0, endPoint y: 49, distance: 34.0
copy span "JQPY"
drag, startPoint x: 33, startPoint y: 40, endPoint x: 0, endPoint y: 40, distance: 32.9
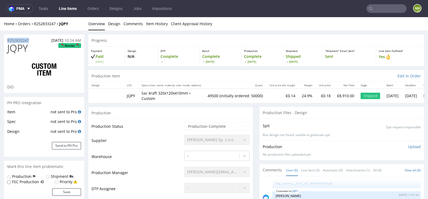
copy p "R252833247"
click at [34, 44] on h1 "JQPY Reorder" at bounding box center [44, 48] width 74 height 11
drag, startPoint x: 34, startPoint y: 37, endPoint x: 3, endPoint y: 44, distance: 32.1
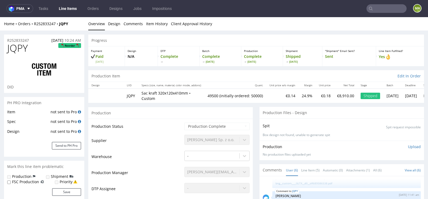
click at [34, 42] on div "R252833247 19.08.2025 10:24 AM" at bounding box center [44, 39] width 80 height 9
drag, startPoint x: 34, startPoint y: 41, endPoint x: 1, endPoint y: 41, distance: 32.9
copy p "R252833247"
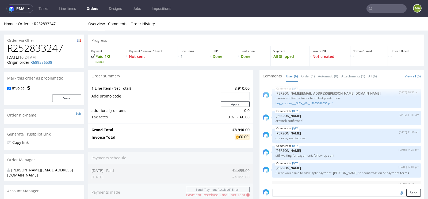
scroll to position [14, 0]
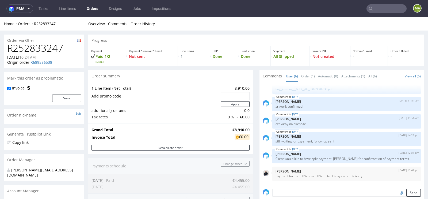
click at [140, 27] on link "Order History" at bounding box center [143, 23] width 24 height 13
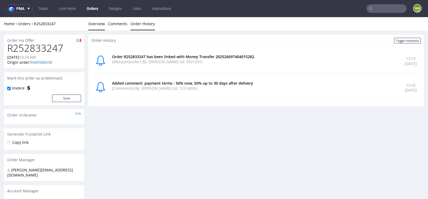
click at [99, 24] on link "Overview" at bounding box center [96, 23] width 17 height 13
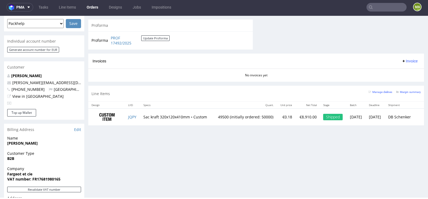
scroll to position [234, 0]
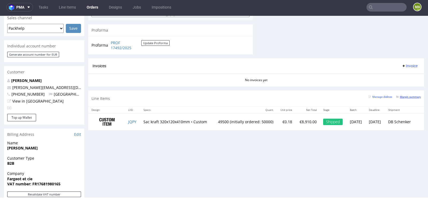
click at [408, 95] on small "Margin summary" at bounding box center [408, 96] width 25 height 3
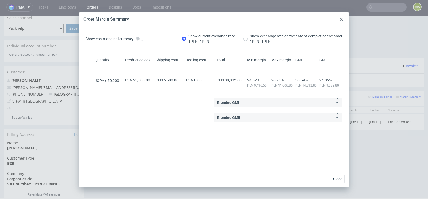
click at [339, 20] on div at bounding box center [341, 19] width 6 height 6
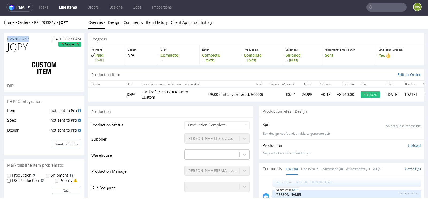
drag, startPoint x: 35, startPoint y: 41, endPoint x: 0, endPoint y: 39, distance: 34.6
copy p "R252833247"
click at [34, 37] on div "R252833247 19.08.2025 10:24 AM" at bounding box center [44, 37] width 80 height 9
drag, startPoint x: 34, startPoint y: 37, endPoint x: 0, endPoint y: 37, distance: 34.2
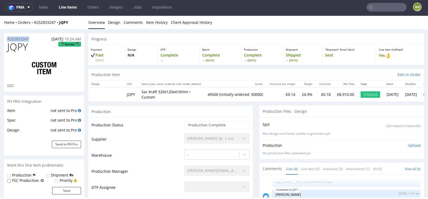
copy p "R252833247"
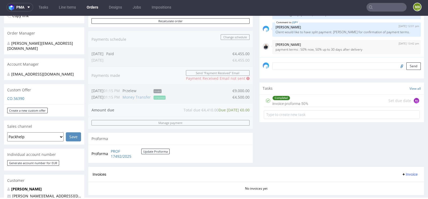
scroll to position [165, 0]
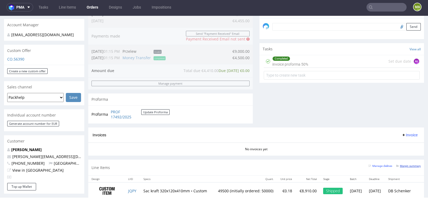
click at [406, 164] on small "Margin summary" at bounding box center [408, 165] width 25 height 3
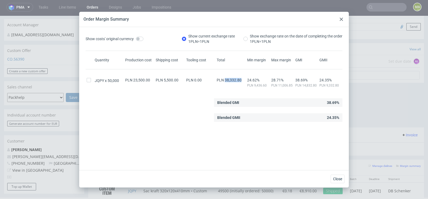
drag, startPoint x: 224, startPoint y: 80, endPoint x: 242, endPoint y: 80, distance: 17.9
click at [242, 80] on div "PLN 38,332.80" at bounding box center [231, 80] width 31 height 4
copy span "38,332.80"
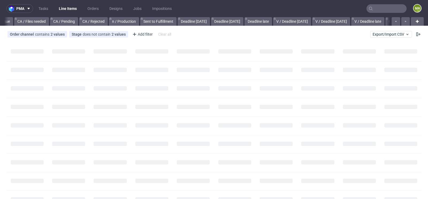
click at [379, 10] on input "text" at bounding box center [387, 8] width 40 height 9
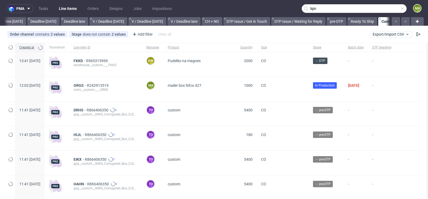
scroll to position [0, 605]
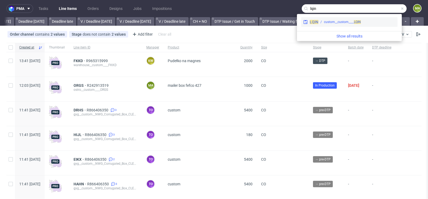
type input "lqin"
click at [337, 24] on div "custom__custom____ LQIN" at bounding box center [342, 22] width 37 height 5
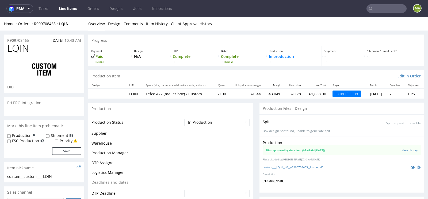
scroll to position [101, 0]
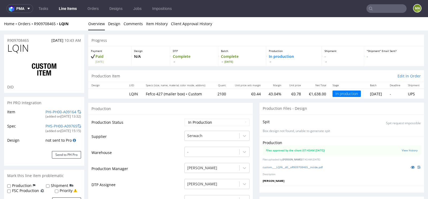
click at [49, 108] on div "PH PRO Integration" at bounding box center [44, 103] width 80 height 12
click at [46, 111] on link "PHI-PH00-A09164" at bounding box center [60, 111] width 31 height 5
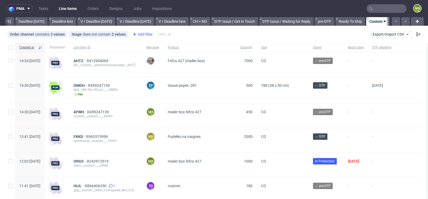
click at [143, 34] on div "Add filter" at bounding box center [142, 34] width 24 height 9
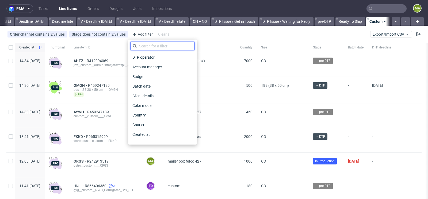
click at [143, 47] on input "text" at bounding box center [162, 46] width 64 height 9
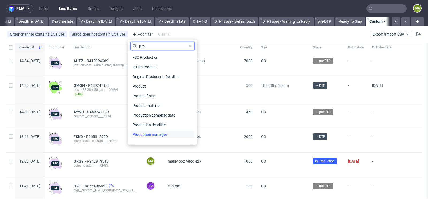
type input "pro"
click at [173, 131] on div "Production manager" at bounding box center [162, 134] width 64 height 7
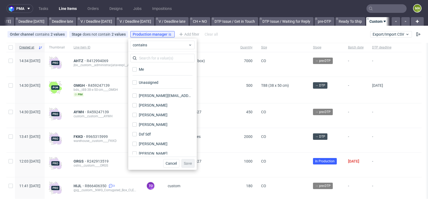
click at [140, 63] on div "Me Unassigned adam.fabirkiewicz@packhelp.com adam.fabirkiewicz@packhelp.com Agn…" at bounding box center [162, 104] width 64 height 101
click at [140, 66] on label "Me" at bounding box center [162, 69] width 64 height 7
click at [137, 67] on input "Me" at bounding box center [134, 69] width 4 height 4
checkbox input "true"
click at [195, 165] on div "Cancel Save" at bounding box center [162, 163] width 68 height 13
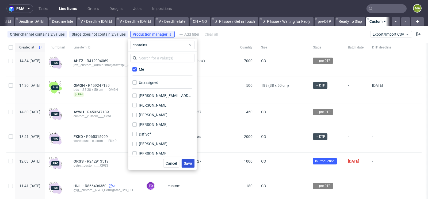
click at [192, 164] on span "Save" at bounding box center [188, 163] width 8 height 4
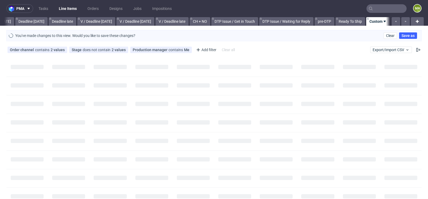
scroll to position [0, 605]
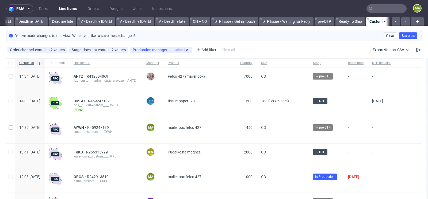
click at [186, 49] on use at bounding box center [187, 50] width 2 height 2
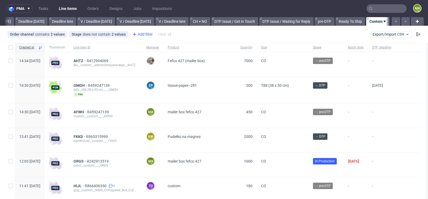
click at [141, 32] on div "Add filter" at bounding box center [142, 34] width 24 height 9
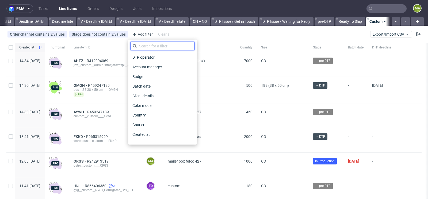
click at [147, 45] on input "text" at bounding box center [162, 46] width 64 height 9
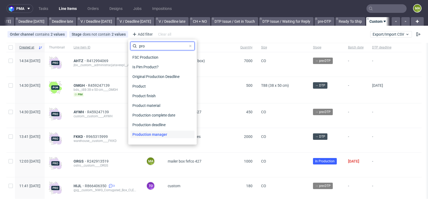
type input "pro"
click at [159, 133] on span "Production manager" at bounding box center [149, 134] width 39 height 7
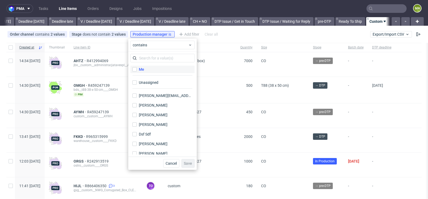
click at [154, 69] on label "Me" at bounding box center [162, 69] width 64 height 7
click at [137, 69] on input "Me" at bounding box center [134, 69] width 4 height 4
checkbox input "true"
click at [191, 162] on span "Save" at bounding box center [188, 163] width 8 height 4
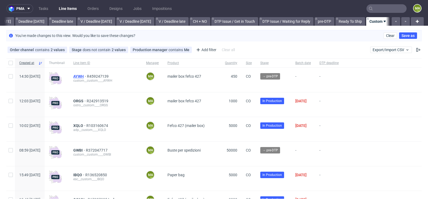
click at [87, 77] on span "AYWH" at bounding box center [80, 76] width 14 height 4
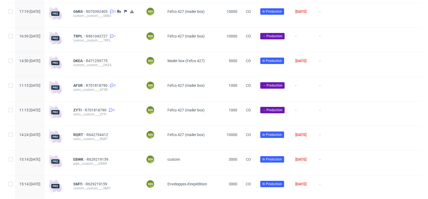
scroll to position [402, 0]
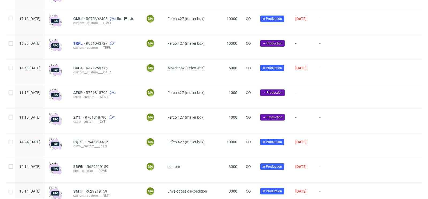
click at [86, 44] on span "TRPL" at bounding box center [79, 43] width 13 height 4
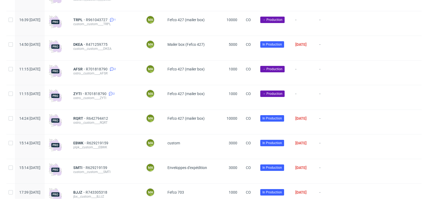
scroll to position [445, 0]
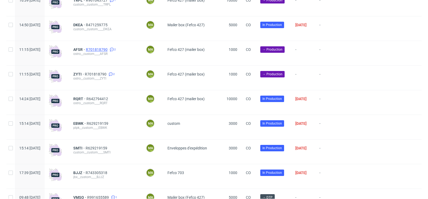
click at [109, 51] on span "R701818790" at bounding box center [97, 49] width 23 height 4
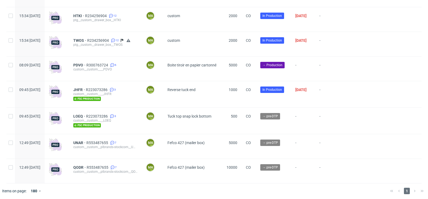
scroll to position [1347, 0]
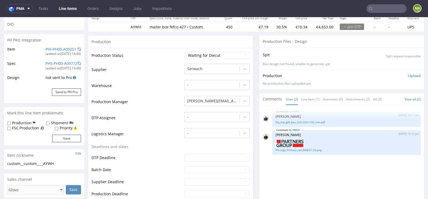
scroll to position [63, 0]
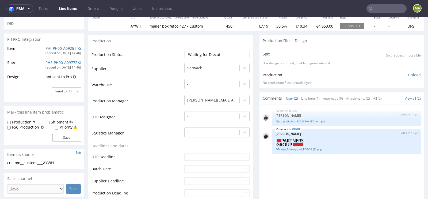
click at [63, 49] on link "PHI-PH00-A09251" at bounding box center [60, 48] width 31 height 5
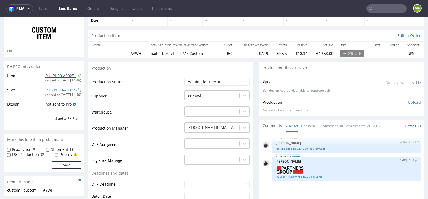
scroll to position [0, 0]
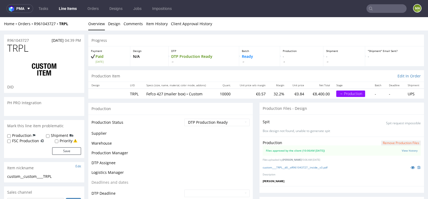
scroll to position [173, 0]
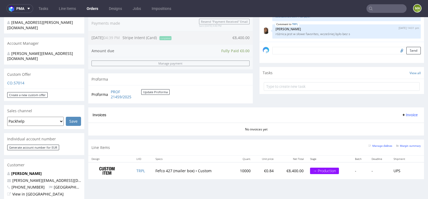
scroll to position [145, 0]
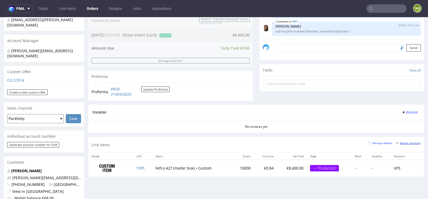
click at [403, 142] on small "Margin summary" at bounding box center [408, 143] width 25 height 3
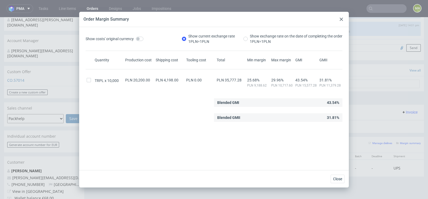
click at [342, 22] on div at bounding box center [341, 19] width 6 height 6
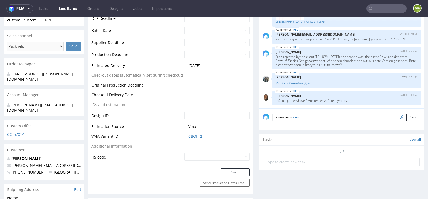
scroll to position [306, 0]
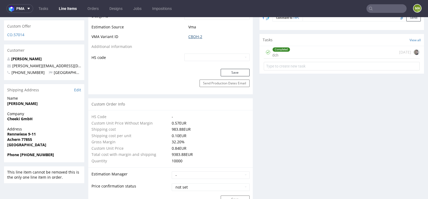
click at [197, 35] on link "CBOH-2" at bounding box center [195, 36] width 14 height 5
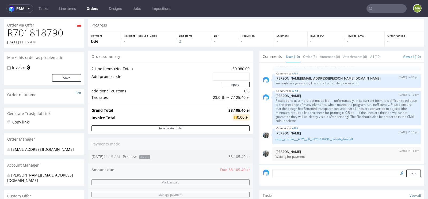
scroll to position [12, 0]
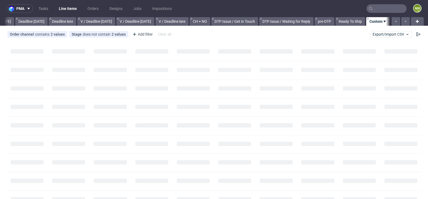
click at [384, 8] on input "text" at bounding box center [387, 8] width 40 height 9
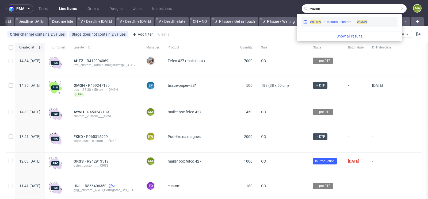
type input "wcmn"
click at [333, 20] on div "custom__custom____ WCMN" at bounding box center [347, 22] width 40 height 5
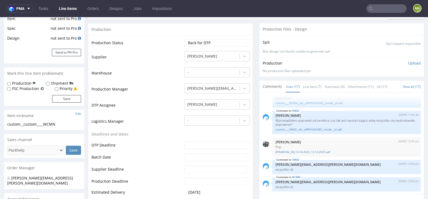
scroll to position [146, 0]
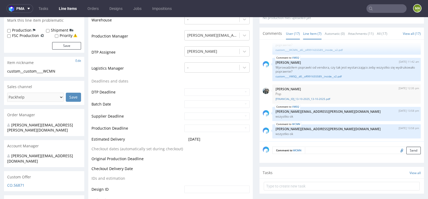
click at [310, 37] on link "Line Item (7)" at bounding box center [312, 34] width 18 height 12
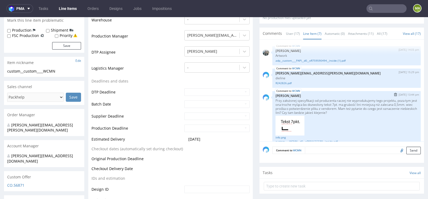
scroll to position [127, 0]
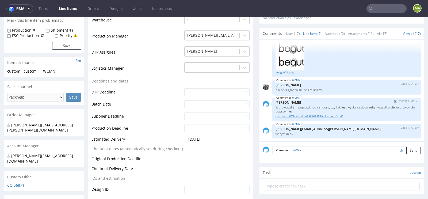
click at [301, 116] on link "custom____WCMN__d0__oR991655589__inside__v2.pdf" at bounding box center [347, 116] width 142 height 4
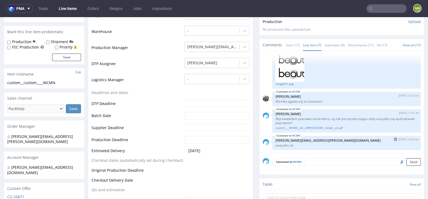
scroll to position [134, 0]
click at [323, 165] on textarea at bounding box center [363, 162] width 116 height 7
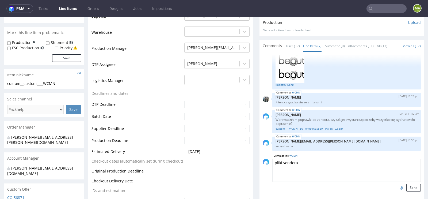
type textarea "pliki vendora"
click at [397, 186] on input "file" at bounding box center [400, 187] width 7 height 7
type input "C:\fakepath\330x105x105 CBLE-2 - WCMN.pdf"
click at [409, 189] on button "Send" at bounding box center [413, 187] width 14 height 7
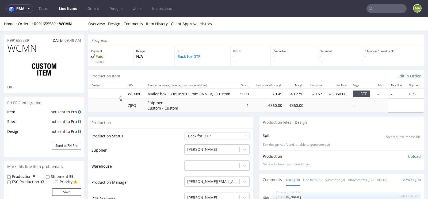
scroll to position [434, 0]
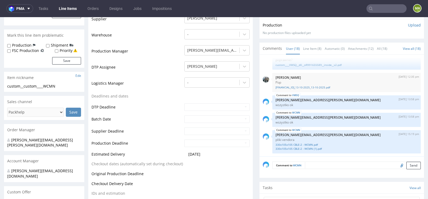
scroll to position [111, 0]
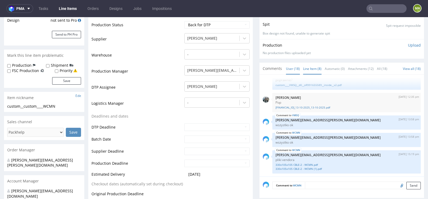
click at [313, 67] on link "Line Item (8)" at bounding box center [312, 69] width 18 height 12
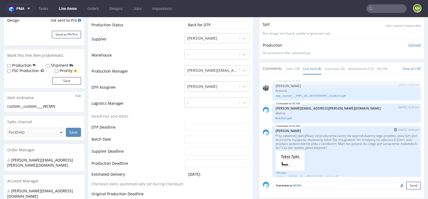
scroll to position [154, 0]
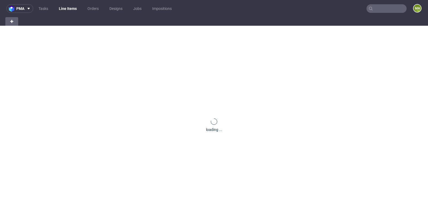
click at [388, 7] on input "text" at bounding box center [387, 8] width 40 height 9
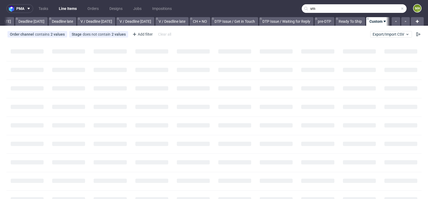
scroll to position [0, 605]
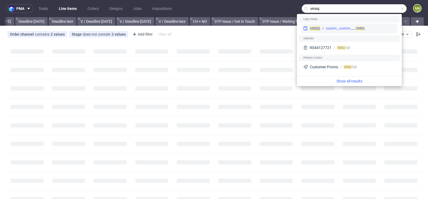
type input "vmsq"
click at [319, 25] on div "VMSQ custom__custom____ VMSQ" at bounding box center [349, 29] width 96 height 10
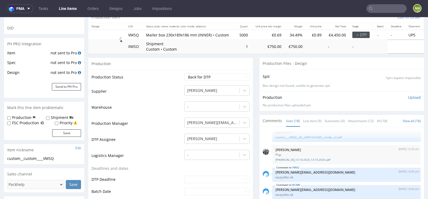
scroll to position [117, 0]
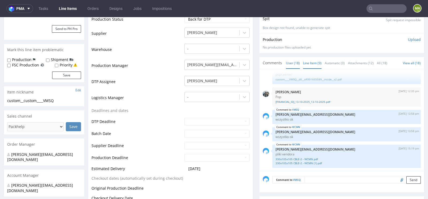
click at [310, 63] on link "Line Item (9)" at bounding box center [312, 63] width 18 height 12
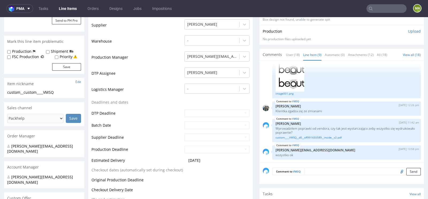
scroll to position [127, 0]
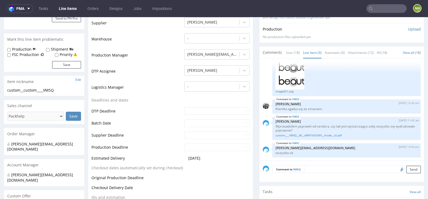
click at [315, 172] on div "Comment to VMSQ Send" at bounding box center [342, 170] width 165 height 21
click at [318, 167] on textarea at bounding box center [362, 168] width 117 height 7
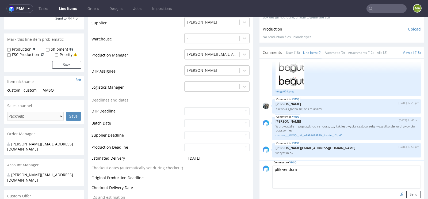
type textarea "plik vendora"
click at [398, 194] on input "file" at bounding box center [400, 194] width 7 height 7
type input "C:\fakepath\230x189x186 CBLE-1- VMSQ.pdf"
click at [412, 191] on button "Send" at bounding box center [413, 194] width 14 height 7
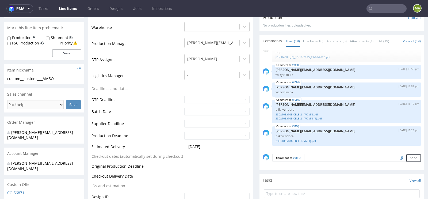
scroll to position [140, 0]
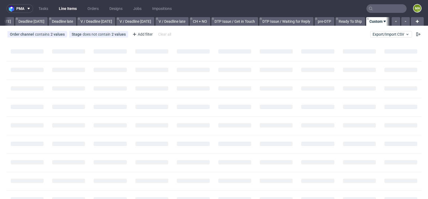
scroll to position [0, 605]
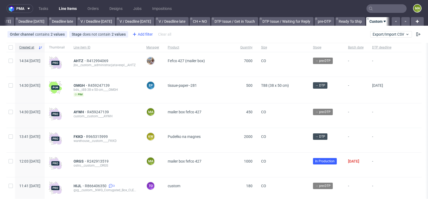
click at [146, 32] on div "Add filter" at bounding box center [142, 34] width 24 height 9
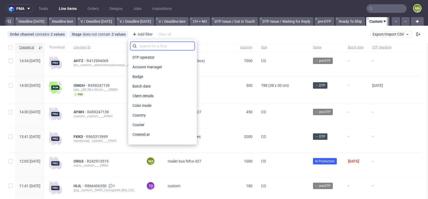
click at [148, 43] on input "text" at bounding box center [162, 46] width 64 height 9
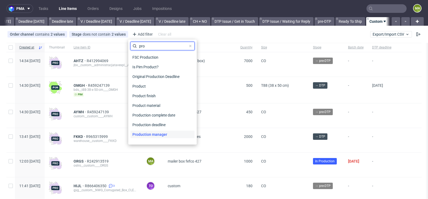
type input "pro"
click at [143, 133] on span "Production manager" at bounding box center [149, 134] width 39 height 7
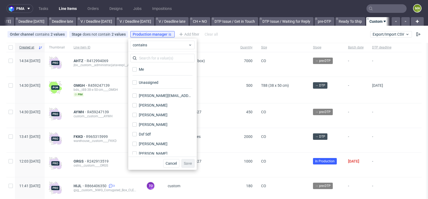
click at [144, 74] on div "Me" at bounding box center [162, 70] width 64 height 13
click at [144, 71] on div "Me" at bounding box center [141, 69] width 5 height 5
click at [137, 71] on input "Me" at bounding box center [134, 69] width 4 height 4
checkbox input "true"
click at [188, 164] on span "Save" at bounding box center [188, 163] width 8 height 4
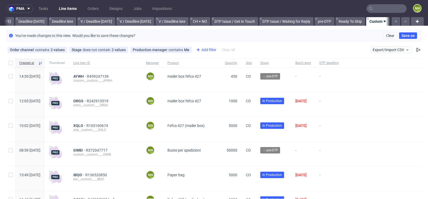
click at [208, 49] on div "Add filter" at bounding box center [206, 49] width 24 height 9
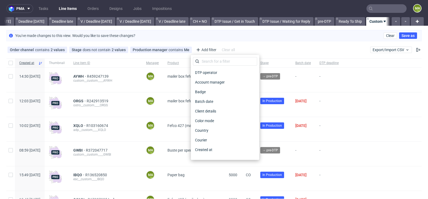
click at [257, 43] on div "Order channel contains 2 values Custom, Plus Stage does not contain 2 values Ca…" at bounding box center [214, 49] width 428 height 13
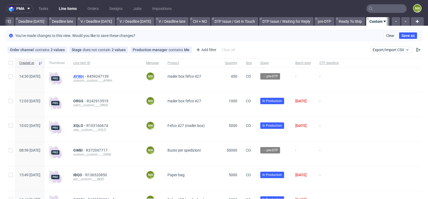
click at [87, 75] on span "AYWH" at bounding box center [80, 76] width 14 height 4
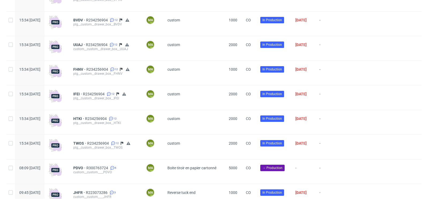
scroll to position [1347, 0]
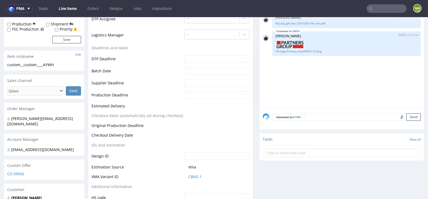
scroll to position [162, 0]
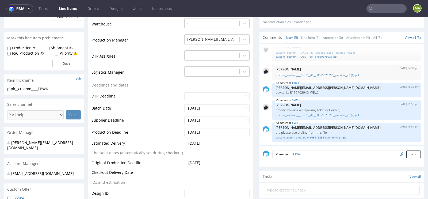
scroll to position [129, 0]
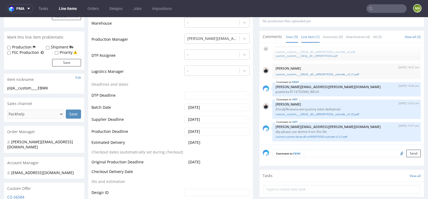
click at [313, 38] on link "Line Item (1)" at bounding box center [310, 37] width 18 height 12
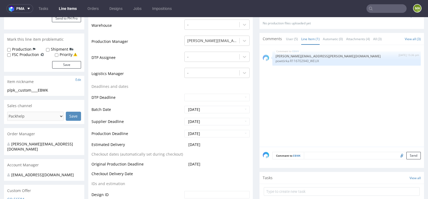
scroll to position [0, 0]
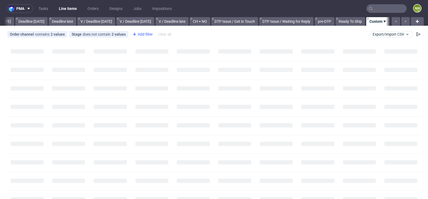
scroll to position [0, 605]
click at [144, 38] on div "Add filter" at bounding box center [142, 34] width 24 height 9
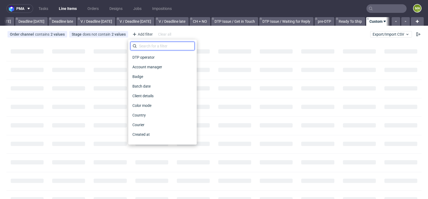
click at [154, 48] on input "text" at bounding box center [162, 46] width 64 height 9
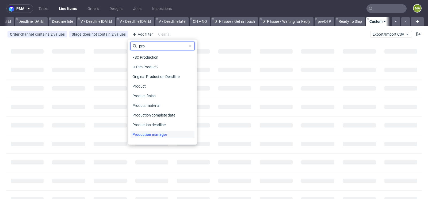
type input "pro"
click at [138, 134] on span "Production manager" at bounding box center [149, 134] width 39 height 7
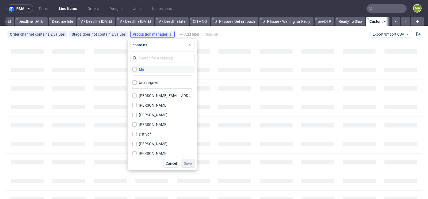
click at [140, 70] on div "Me" at bounding box center [141, 69] width 5 height 5
click at [137, 70] on input "Me" at bounding box center [134, 69] width 4 height 4
checkbox input "true"
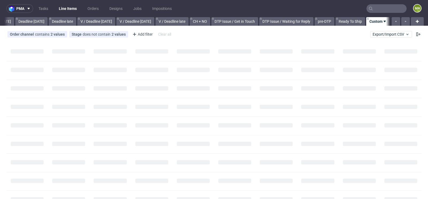
scroll to position [0, 605]
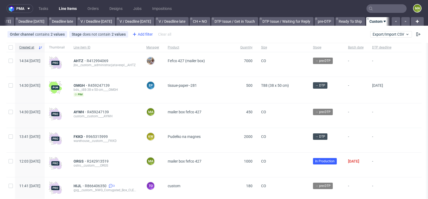
click at [133, 33] on use at bounding box center [134, 34] width 3 height 3
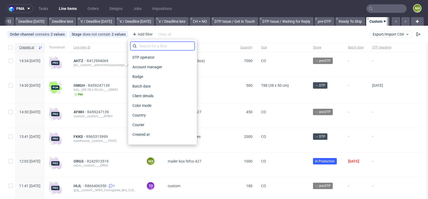
click at [142, 45] on input "text" at bounding box center [162, 46] width 64 height 9
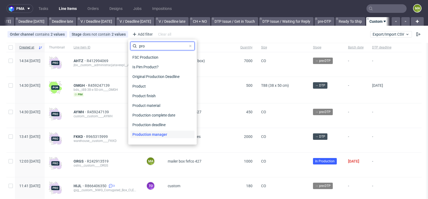
type input "pro"
click at [167, 134] on span "Production manager" at bounding box center [149, 134] width 39 height 7
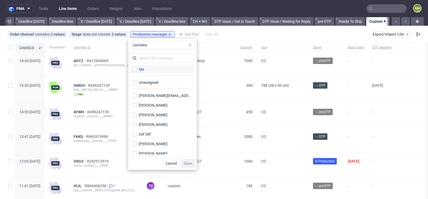
click at [150, 67] on label "Me" at bounding box center [162, 69] width 64 height 7
click at [137, 67] on input "Me" at bounding box center [134, 69] width 4 height 4
checkbox input "true"
click at [191, 165] on button "Save" at bounding box center [187, 163] width 13 height 9
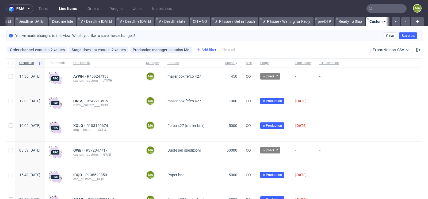
click at [208, 52] on div "Add filter" at bounding box center [206, 49] width 24 height 9
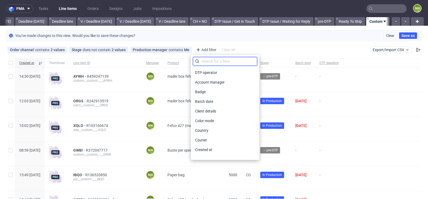
click at [207, 62] on input "text" at bounding box center [225, 61] width 64 height 9
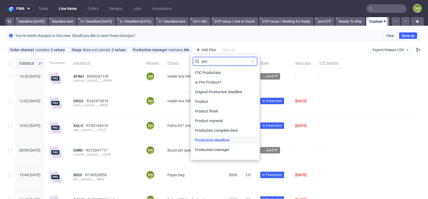
type input "pro"
click at [222, 141] on span "Production deadline" at bounding box center [212, 139] width 39 height 7
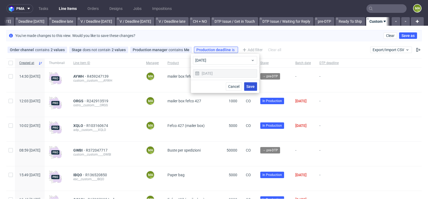
click at [248, 85] on span "Save" at bounding box center [250, 87] width 8 height 4
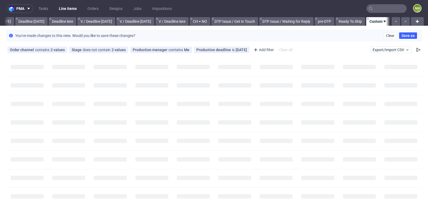
scroll to position [0, 600]
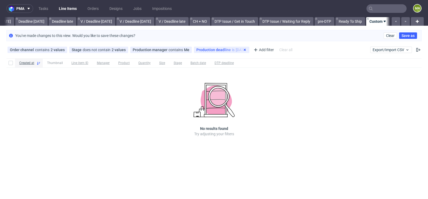
click at [243, 50] on icon at bounding box center [245, 50] width 4 height 4
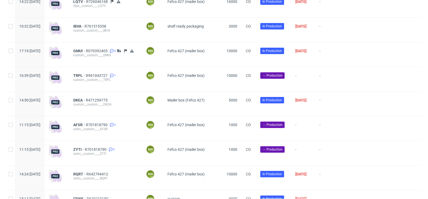
scroll to position [371, 0]
